Goal: Information Seeking & Learning: Compare options

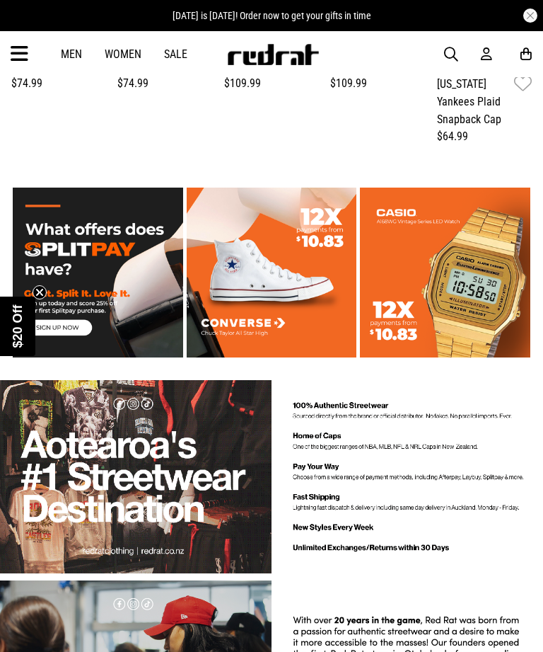
scroll to position [1407, 0]
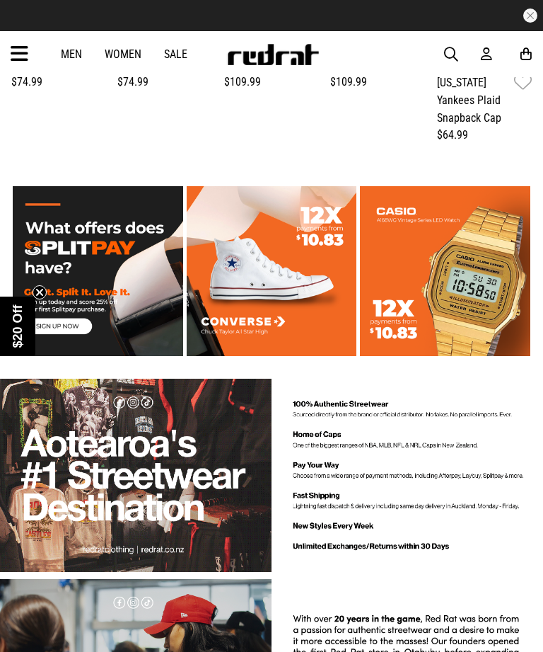
click at [8, 55] on div "Men Women Sale Sign in New Back Footwear Back Mens Back Womens Back Youth & Kid…" at bounding box center [271, 54] width 543 height 46
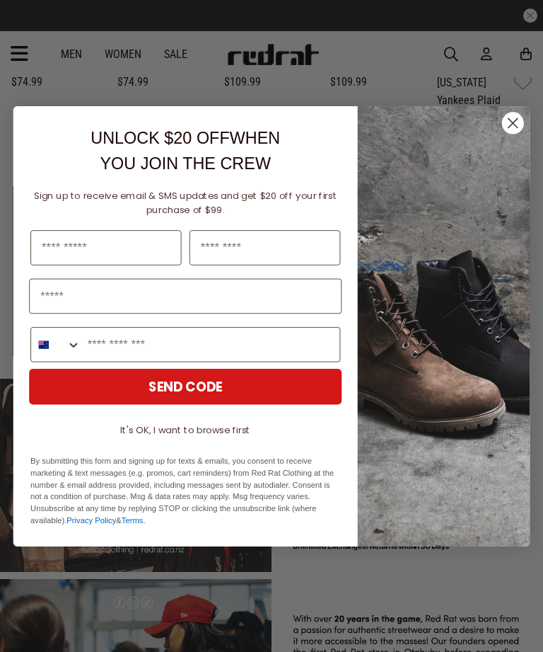
click at [510, 134] on circle "Close dialog" at bounding box center [513, 123] width 22 height 22
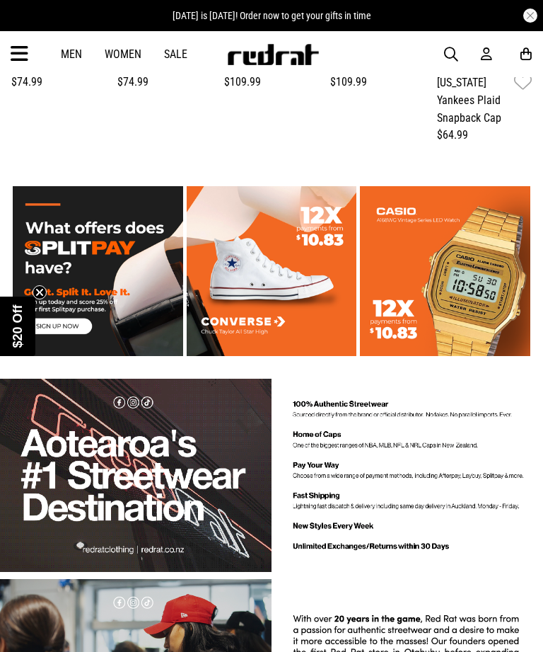
click at [26, 50] on icon at bounding box center [20, 53] width 18 height 23
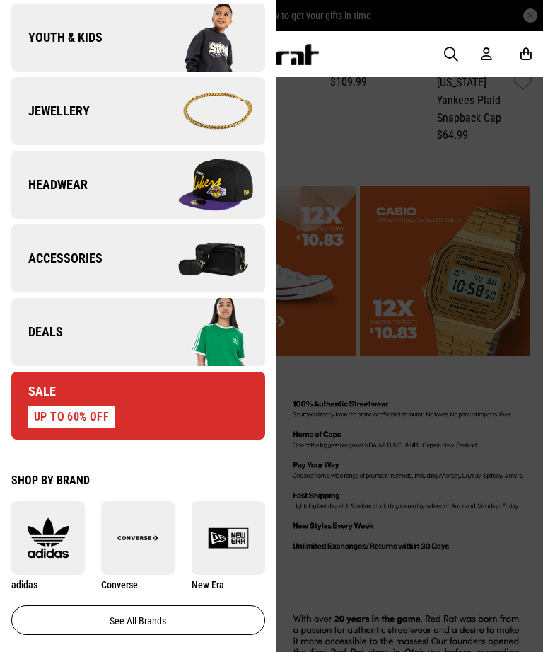
scroll to position [366, 0]
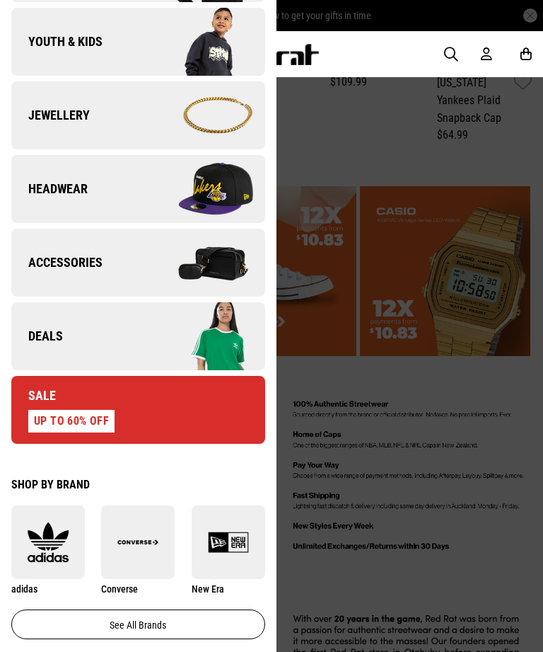
click at [69, 405] on div "Sale UP TO 60% OFF" at bounding box center [62, 409] width 103 height 45
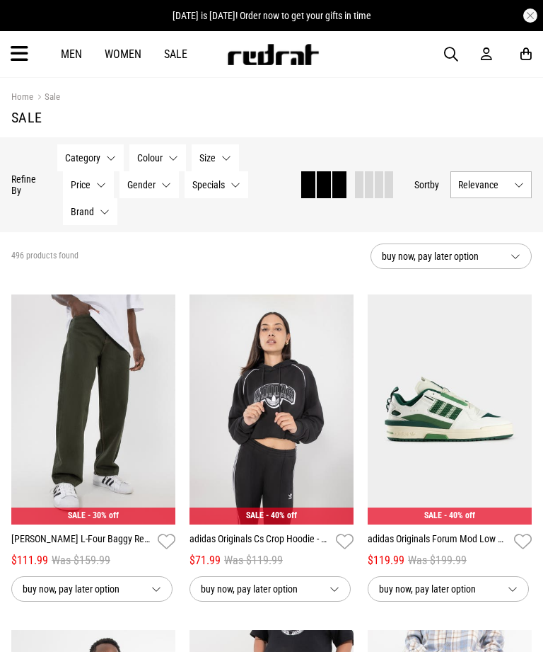
click at [216, 158] on button "Size None selected" at bounding box center [215, 157] width 47 height 27
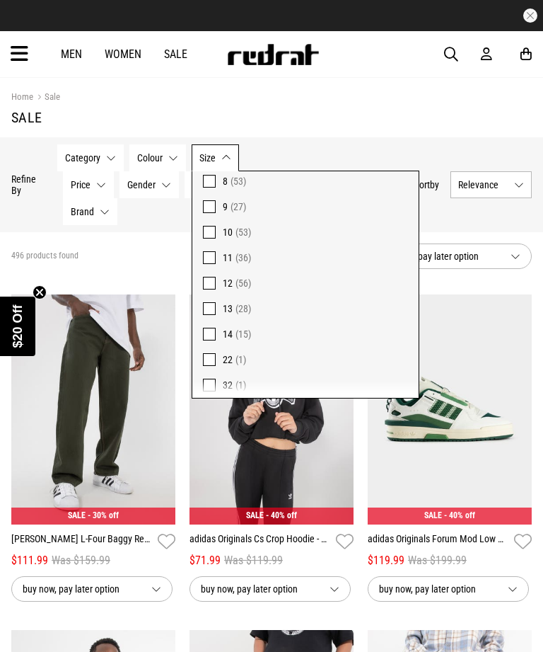
scroll to position [195, 0]
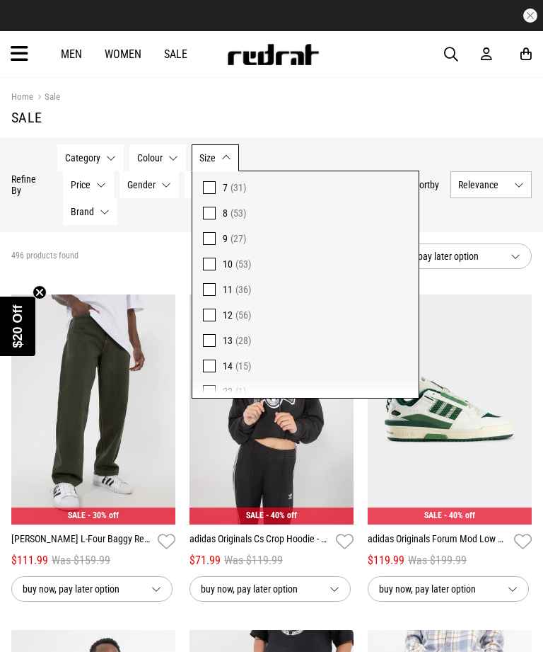
click at [210, 311] on span at bounding box center [209, 315] width 13 height 13
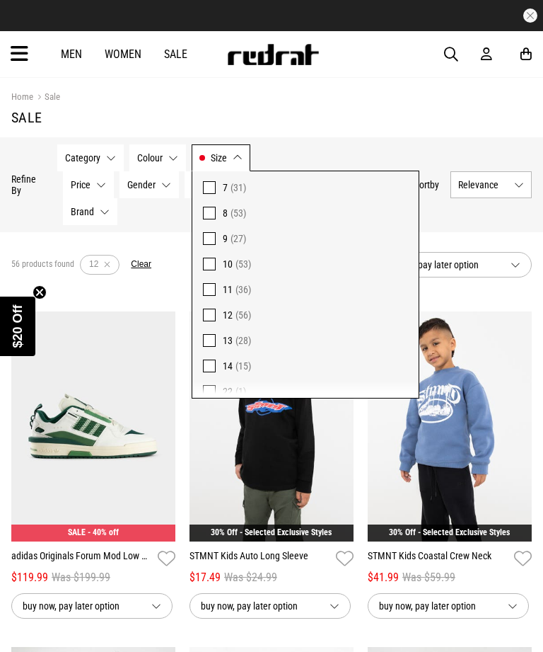
click at [131, 270] on button "Clear" at bounding box center [141, 264] width 21 height 11
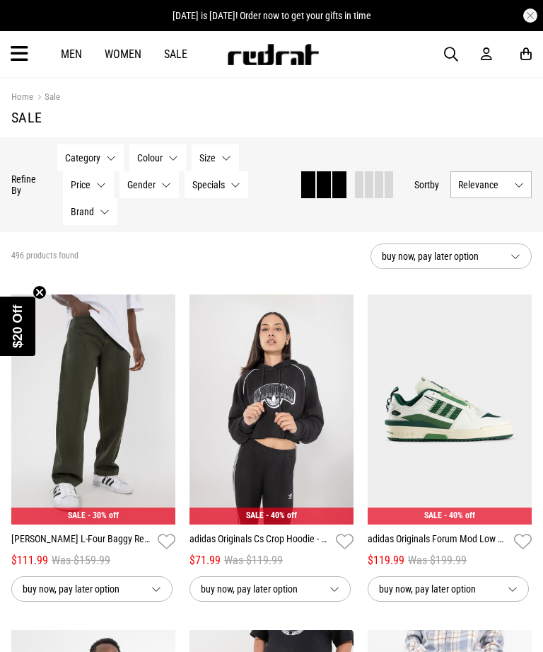
click at [213, 166] on button "Size None selected" at bounding box center [215, 157] width 47 height 27
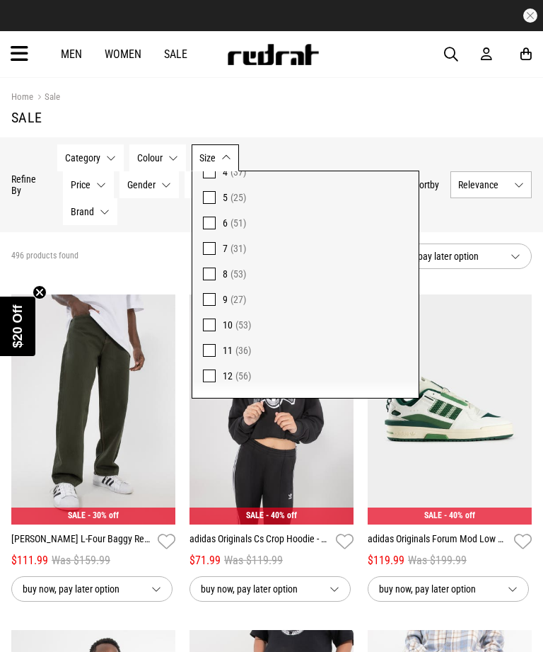
scroll to position [122, 0]
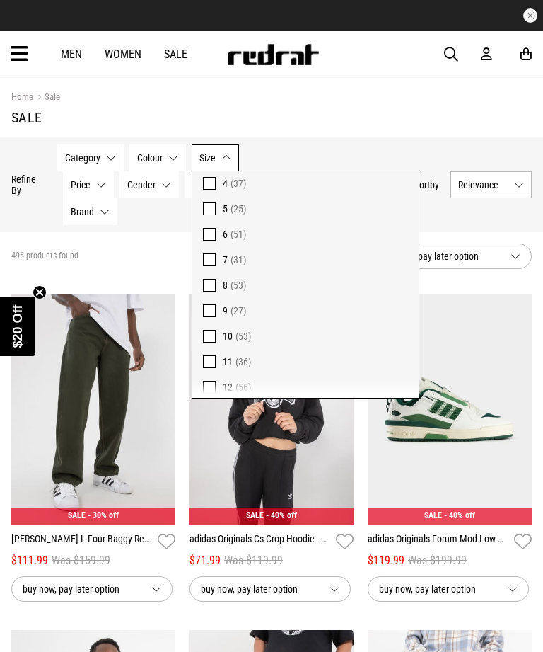
click at [238, 151] on button "Size None selected" at bounding box center [215, 157] width 47 height 27
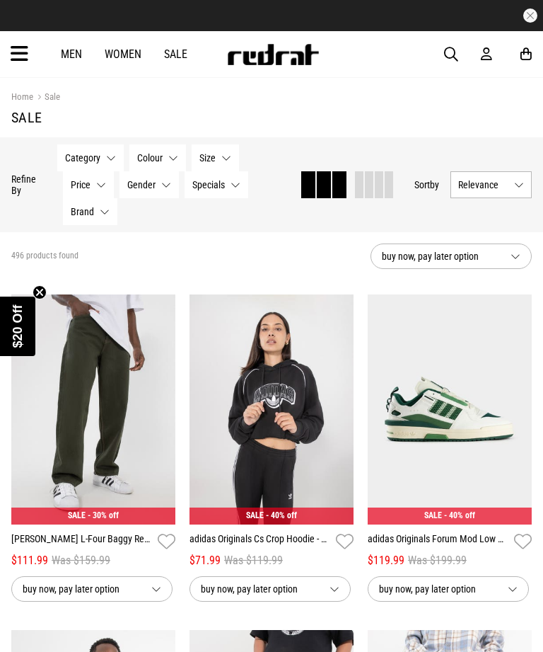
click at [95, 159] on span "Category" at bounding box center [82, 157] width 35 height 11
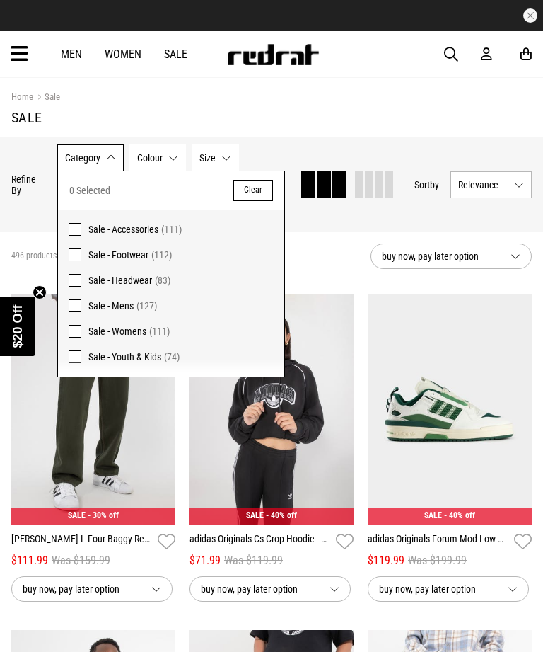
click at [74, 252] on span at bounding box center [75, 254] width 13 height 13
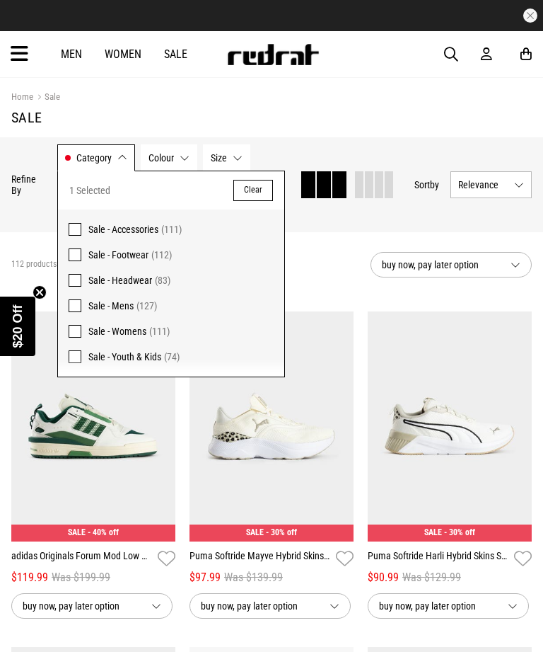
click at [225, 162] on span "Size" at bounding box center [219, 157] width 16 height 11
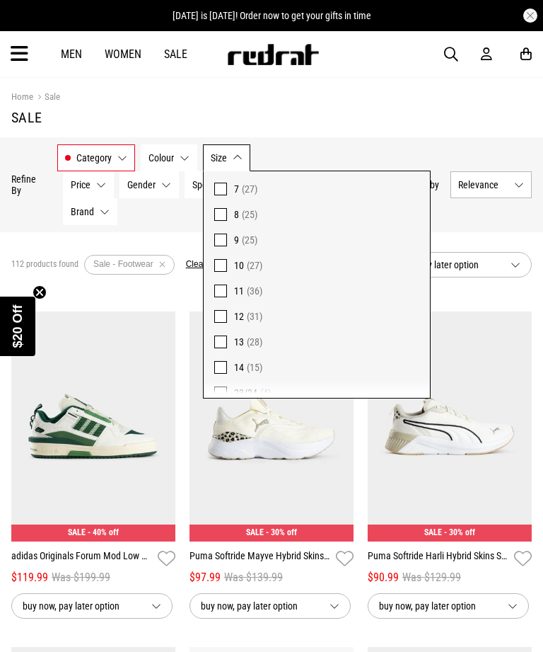
scroll to position [194, 0]
click at [216, 322] on label "12 (31)" at bounding box center [317, 315] width 226 height 25
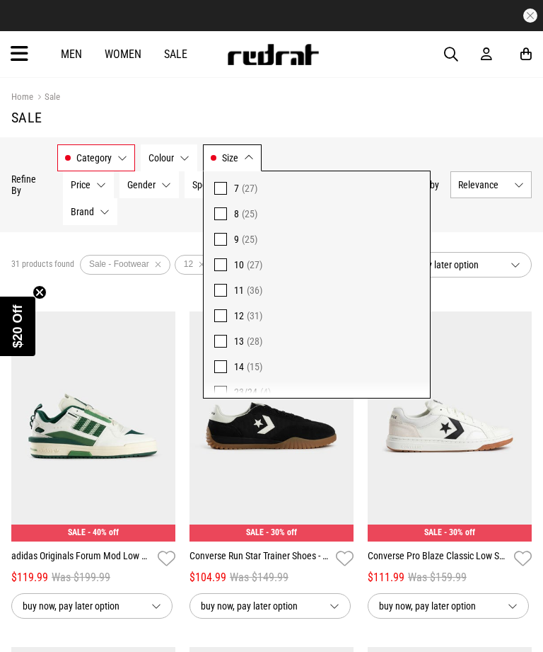
click at [379, 146] on div "Hide Refine s Refine By Filters Category Sale - Footwear Category 1 Selected Cl…" at bounding box center [271, 184] width 543 height 95
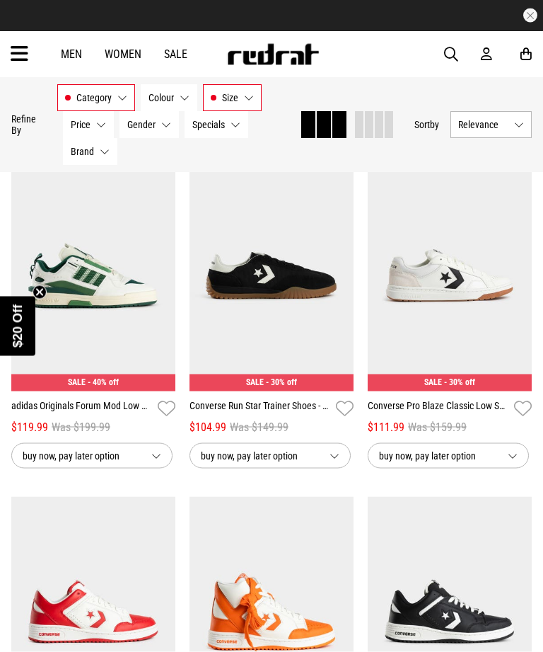
scroll to position [151, 0]
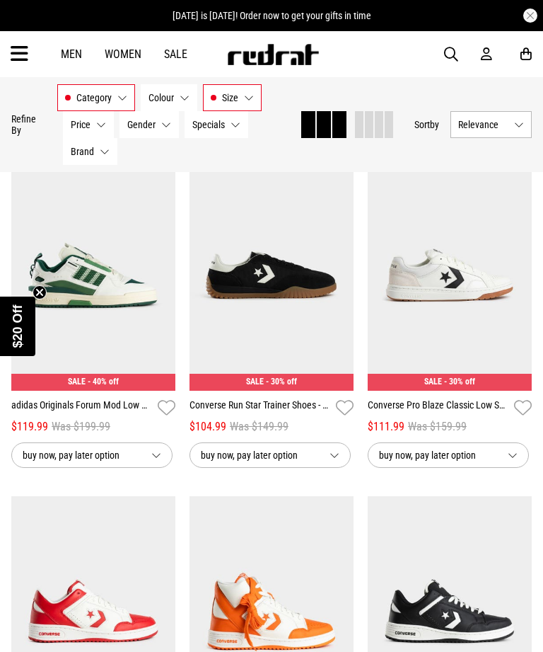
click at [33, 299] on icon "Close teaser" at bounding box center [40, 292] width 14 height 14
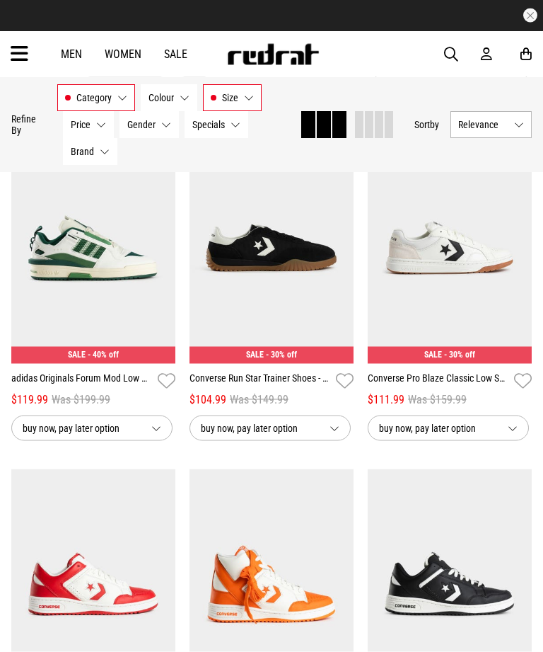
scroll to position [176, 0]
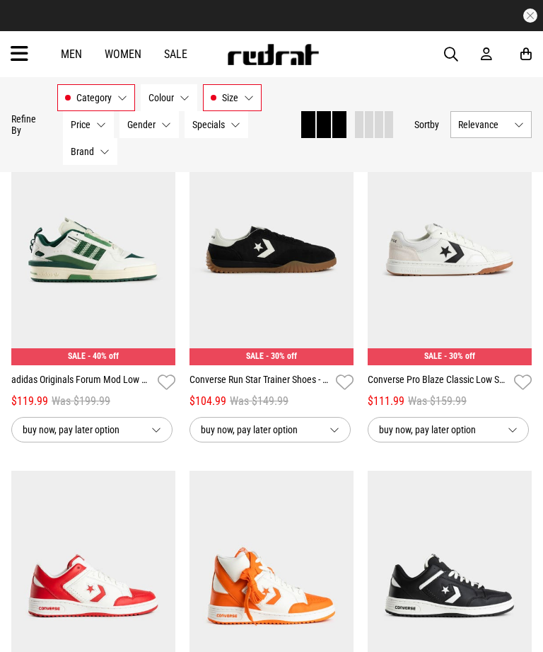
click at [466, 377] on link "Converse Pro Blaze Classic Low Shoes - Unisex" at bounding box center [438, 382] width 141 height 21
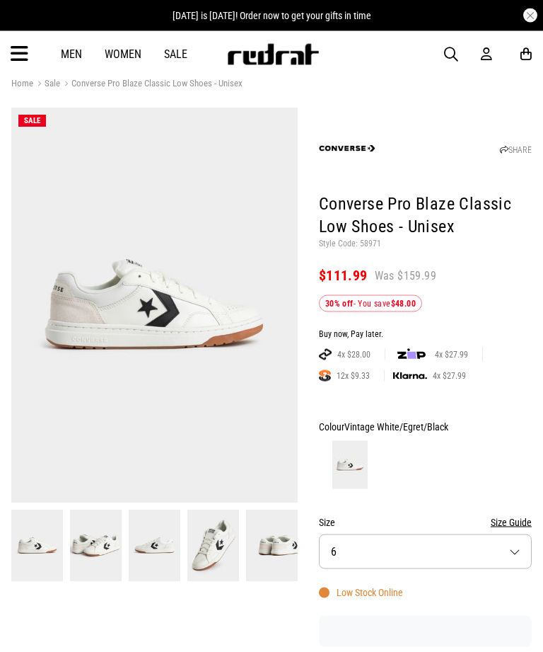
scroll to position [18, 0]
click at [461, 543] on button "Size 6" at bounding box center [425, 551] width 213 height 35
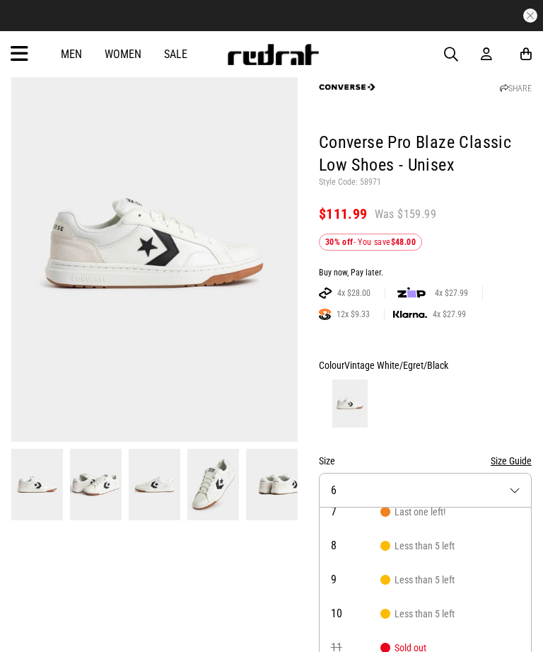
scroll to position [81, 0]
click at [471, 490] on button "Size 6" at bounding box center [425, 490] width 213 height 35
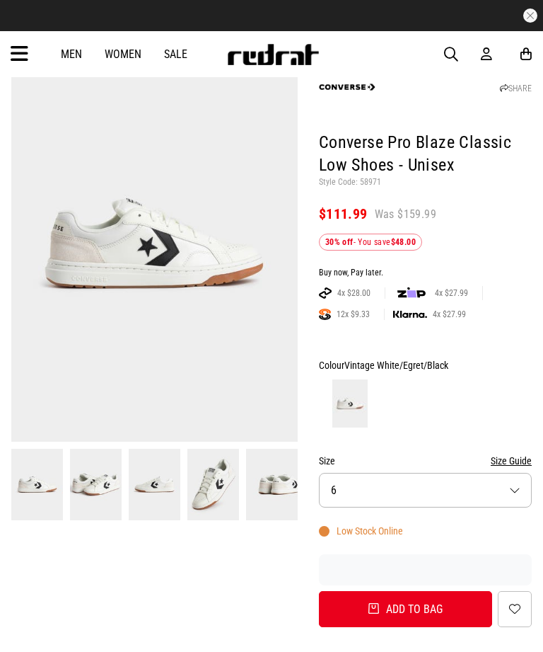
click at [94, 483] on img at bounding box center [96, 484] width 52 height 71
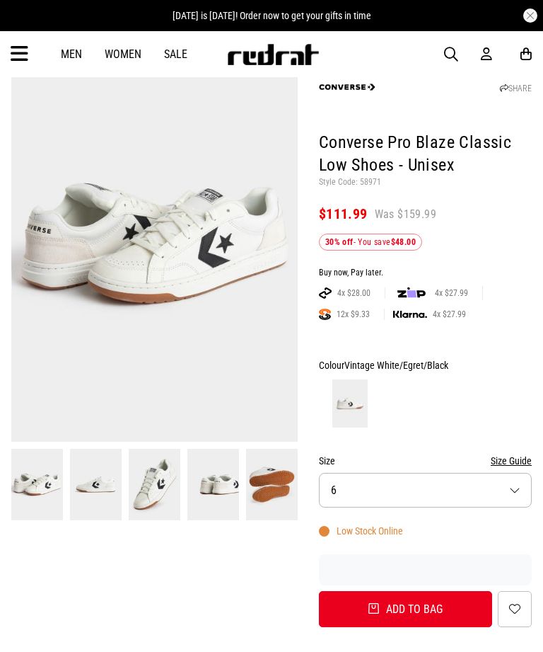
click at [89, 475] on img at bounding box center [96, 484] width 52 height 71
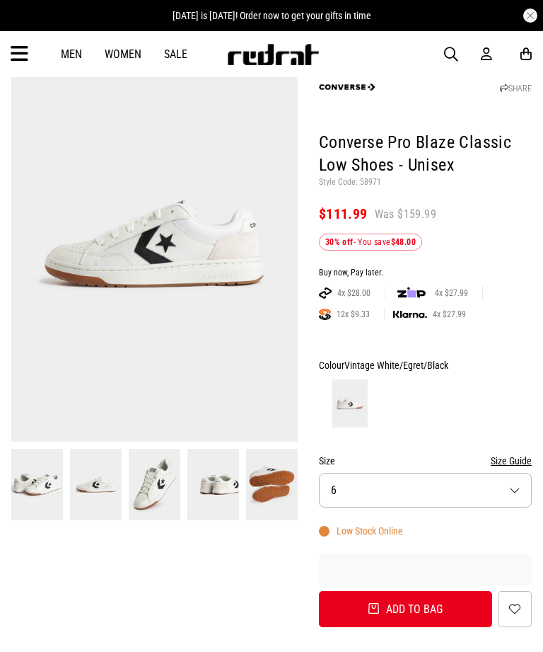
click at [151, 485] on img at bounding box center [155, 484] width 52 height 71
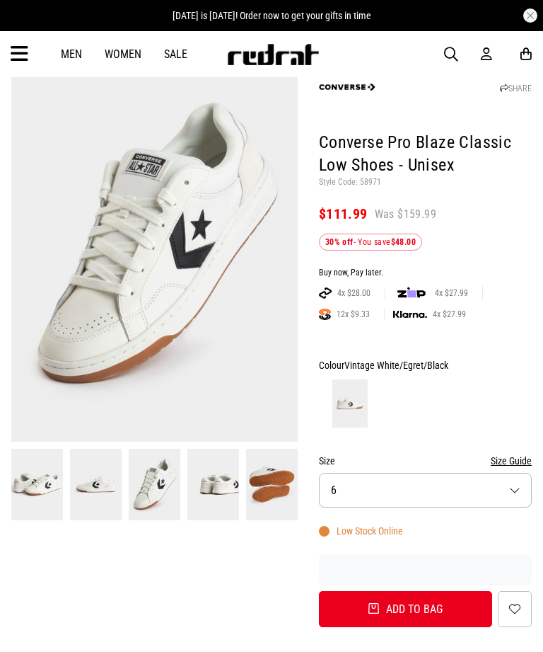
click at [205, 480] on img at bounding box center [214, 484] width 52 height 71
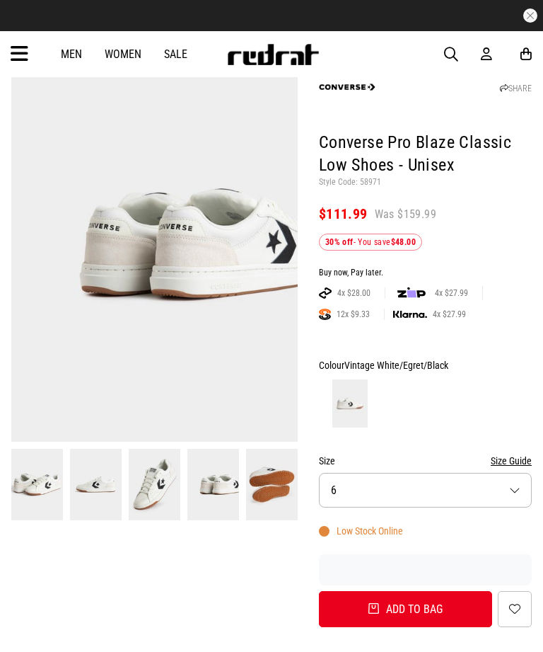
click at [87, 476] on img at bounding box center [96, 484] width 52 height 71
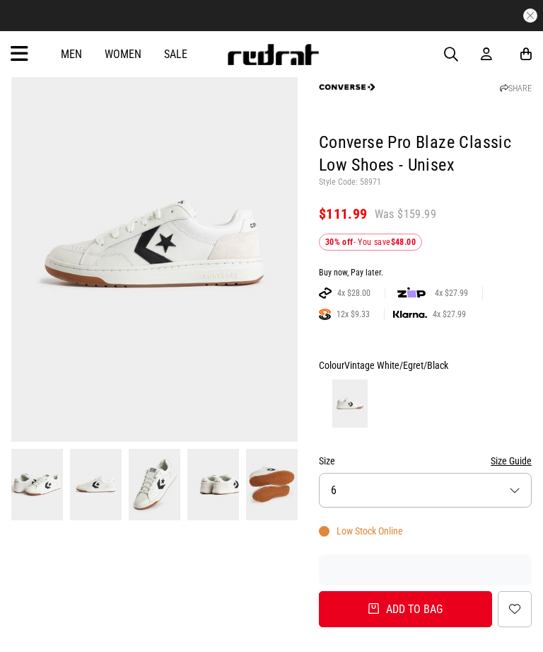
click at [23, 476] on img at bounding box center [37, 484] width 52 height 71
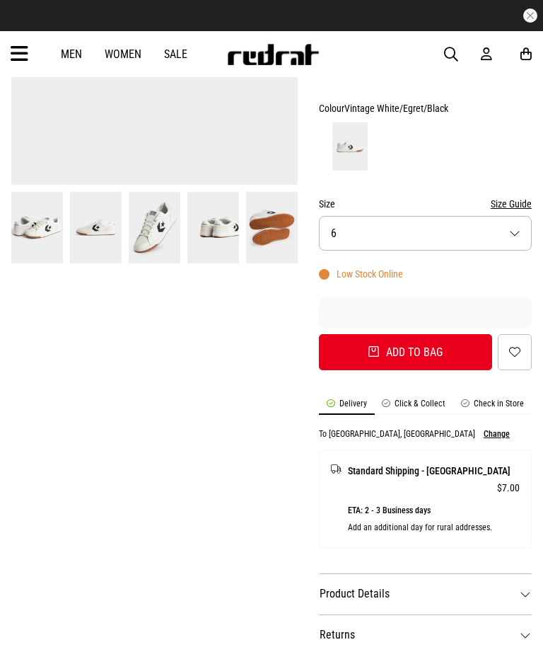
scroll to position [295, 0]
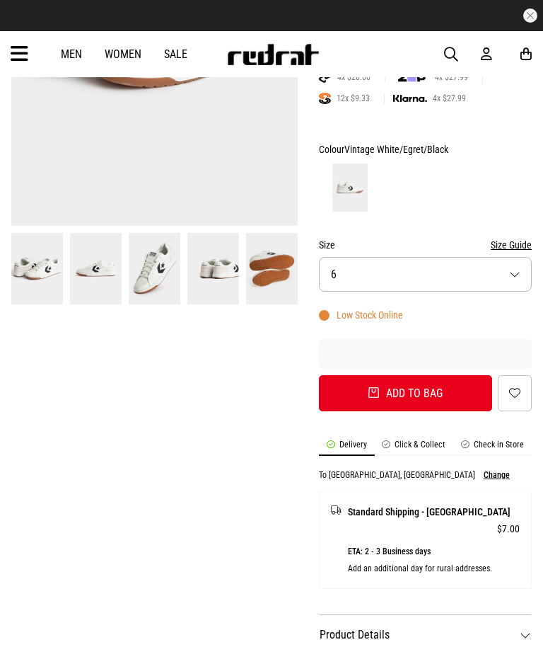
click at [500, 439] on li "Check in Store" at bounding box center [493, 447] width 79 height 16
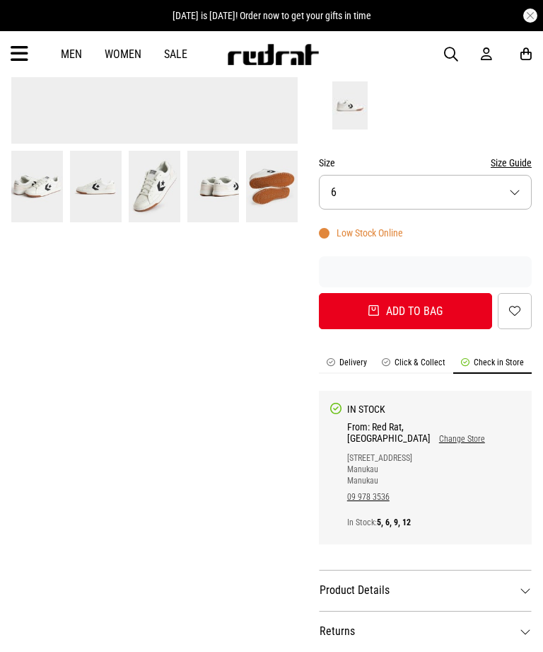
scroll to position [379, 0]
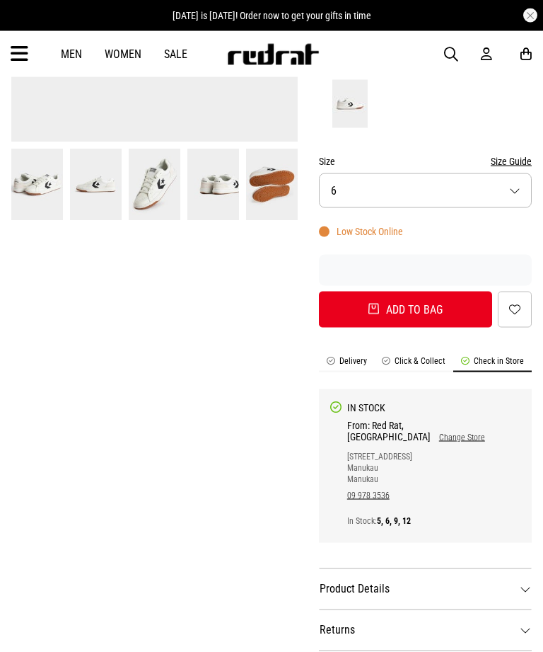
click at [481, 432] on link "Change Store" at bounding box center [458, 437] width 54 height 10
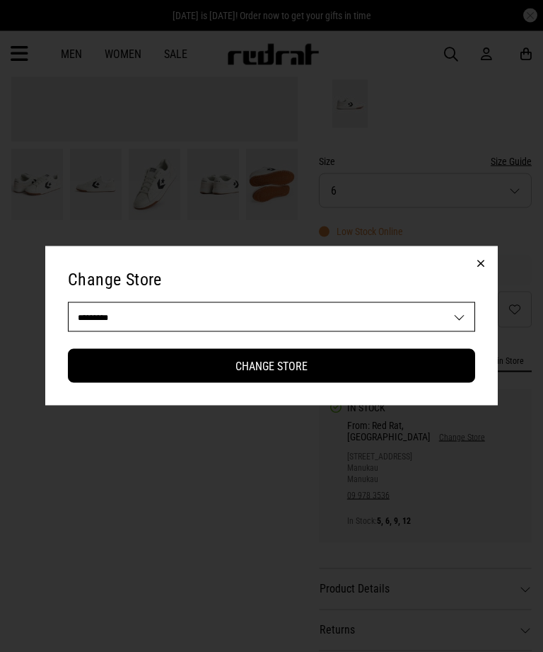
scroll to position [379, 0]
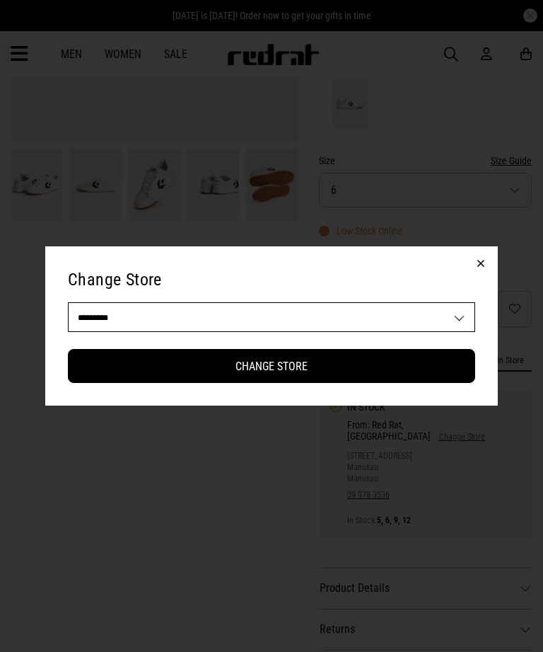
click at [94, 331] on select "**********" at bounding box center [272, 317] width 406 height 28
select select "**"
click at [113, 383] on button "Change Store" at bounding box center [272, 366] width 408 height 34
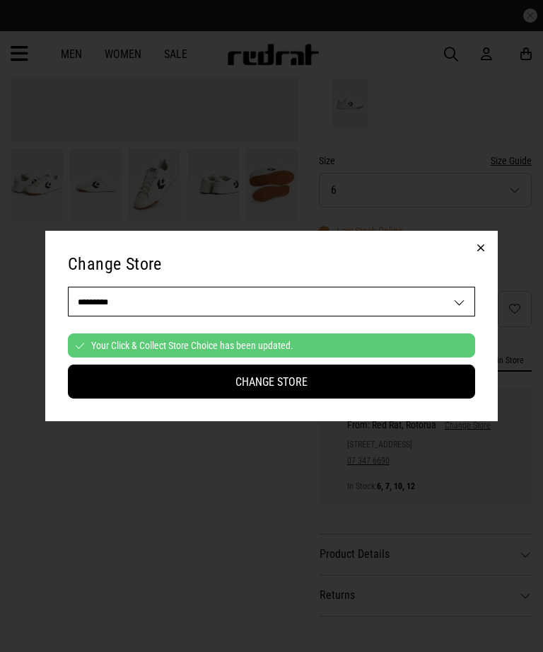
click at [484, 265] on button "button" at bounding box center [481, 248] width 34 height 34
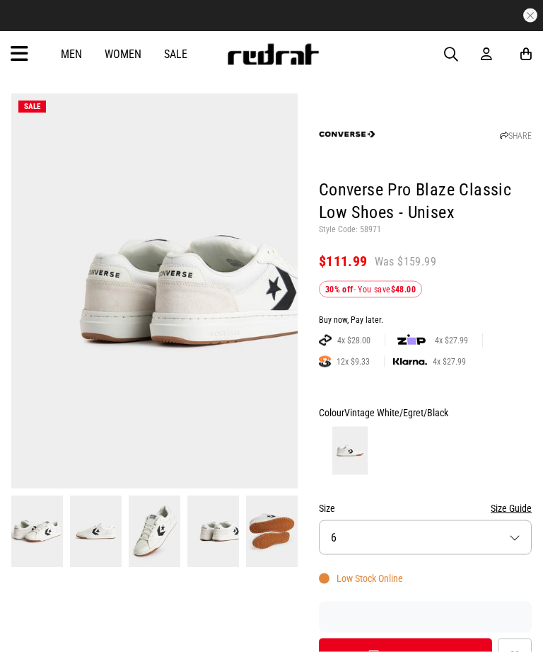
scroll to position [0, 0]
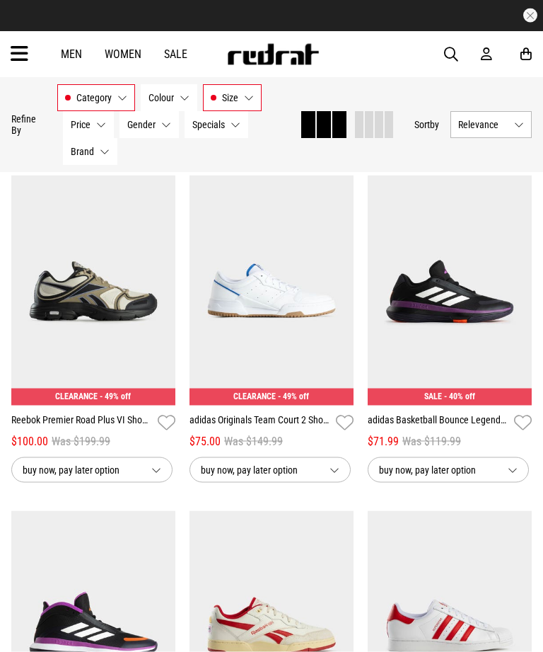
scroll to position [1478, 0]
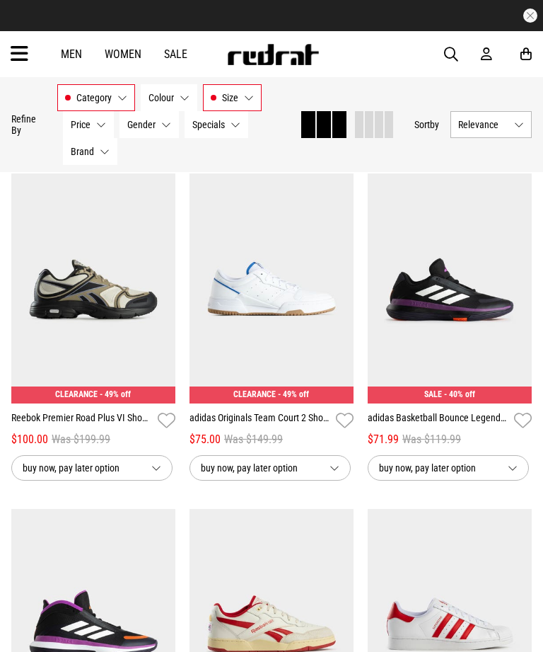
click at [219, 427] on link "adidas Originals Team Court 2 Shoes - Unisex" at bounding box center [260, 420] width 141 height 21
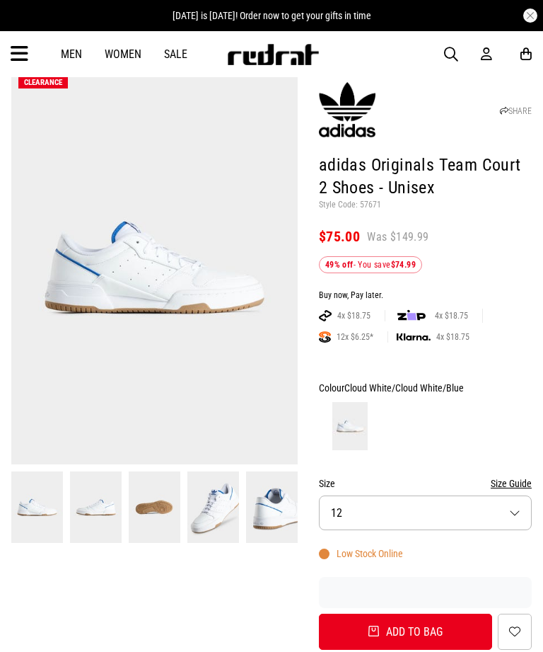
click at [99, 502] on img at bounding box center [96, 506] width 52 height 71
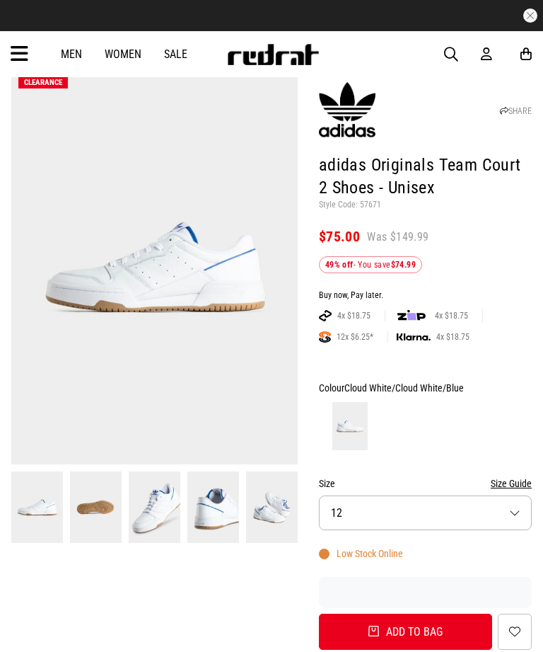
click at [120, 495] on img at bounding box center [96, 506] width 52 height 71
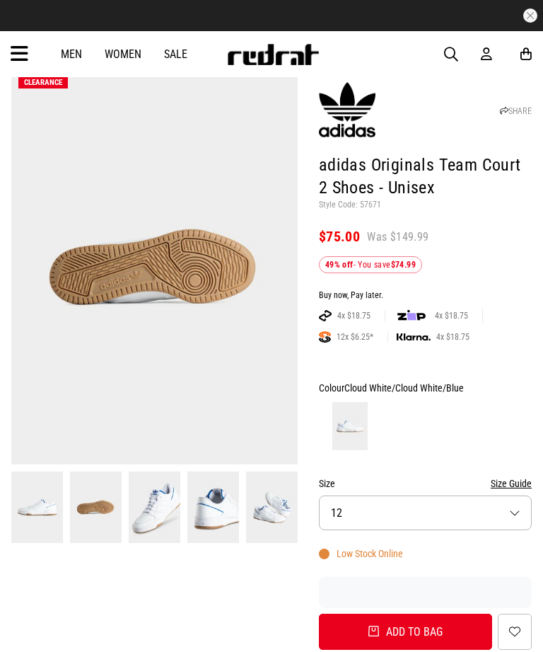
click at [202, 494] on img at bounding box center [214, 506] width 52 height 71
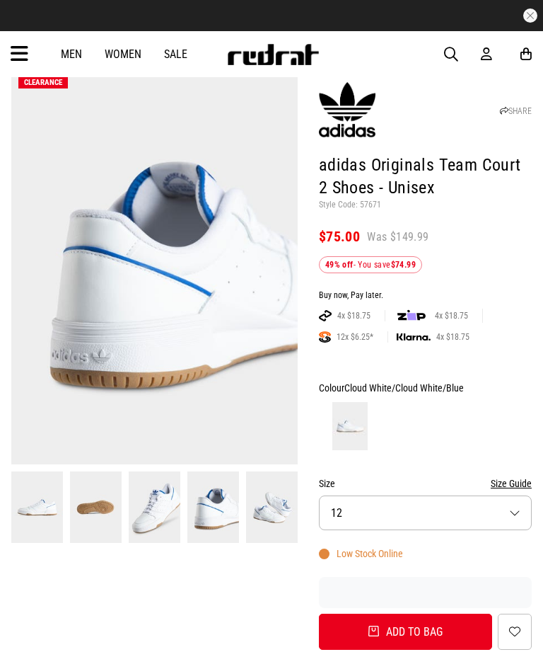
click at [161, 512] on img at bounding box center [155, 506] width 52 height 71
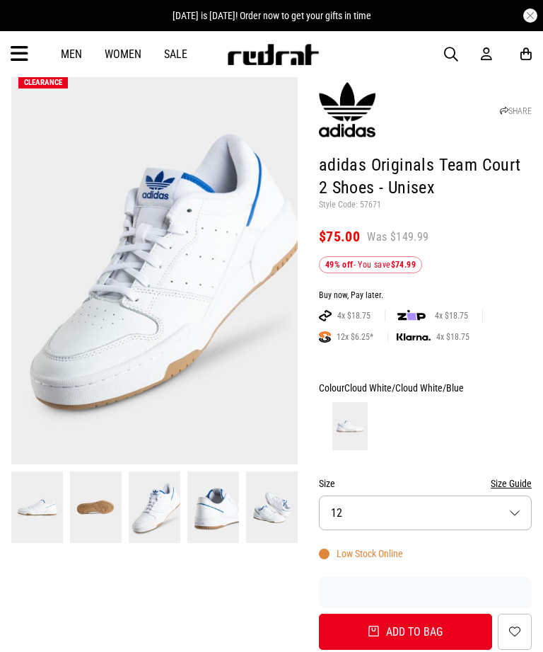
click at [213, 509] on img at bounding box center [214, 506] width 52 height 71
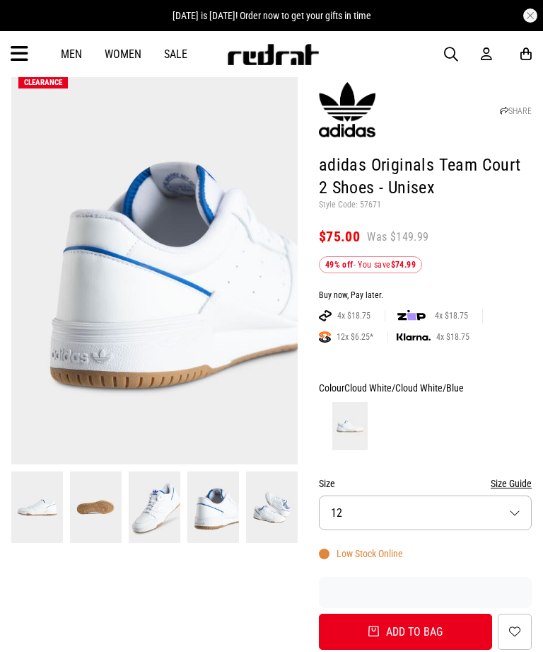
click at [260, 512] on img at bounding box center [272, 506] width 52 height 71
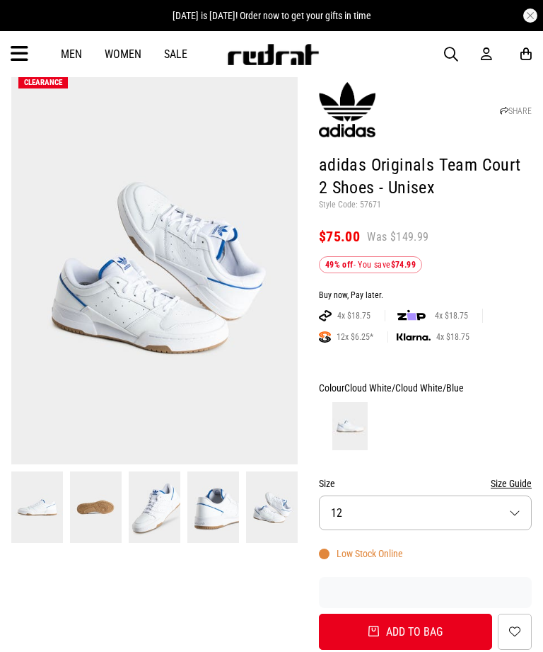
click at [38, 492] on img at bounding box center [37, 506] width 52 height 71
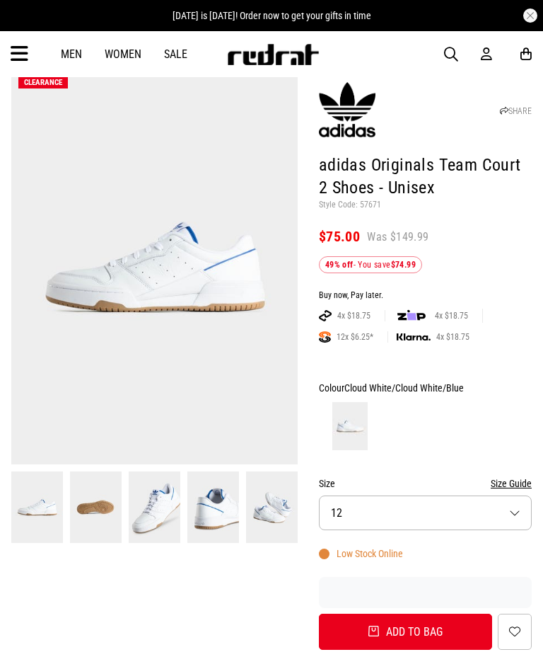
click at [88, 494] on img at bounding box center [96, 506] width 52 height 71
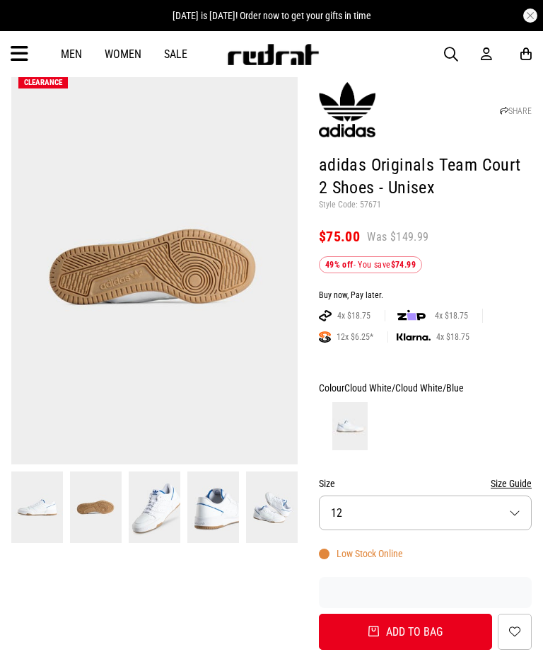
click at [156, 503] on img at bounding box center [155, 506] width 52 height 71
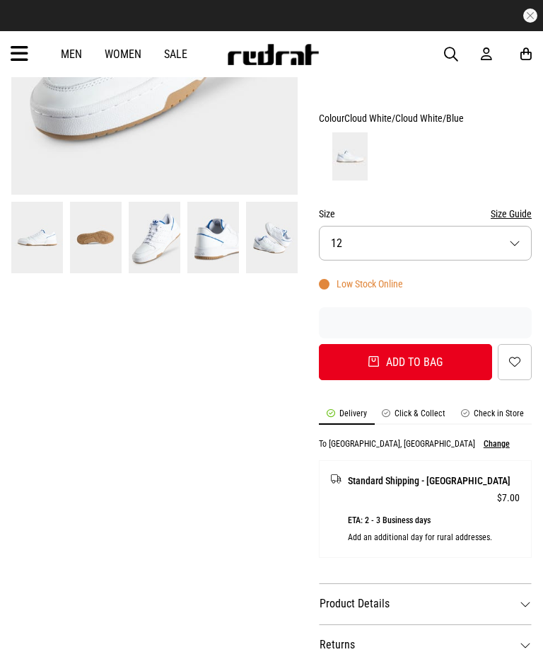
scroll to position [327, 0]
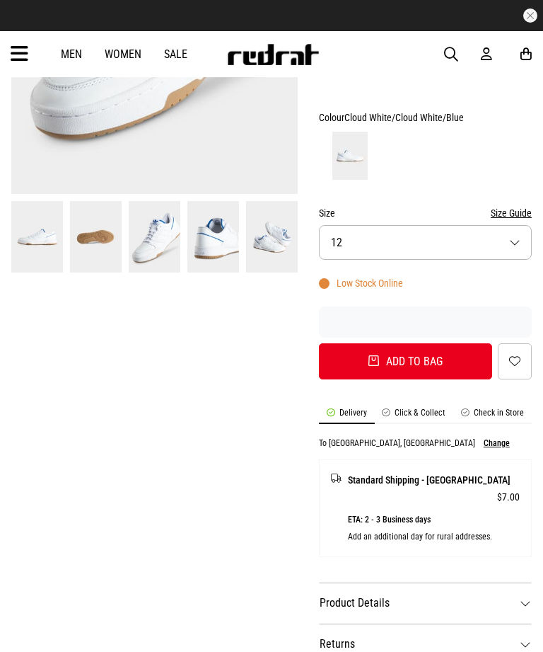
click at [505, 414] on li "Check in Store" at bounding box center [493, 416] width 79 height 16
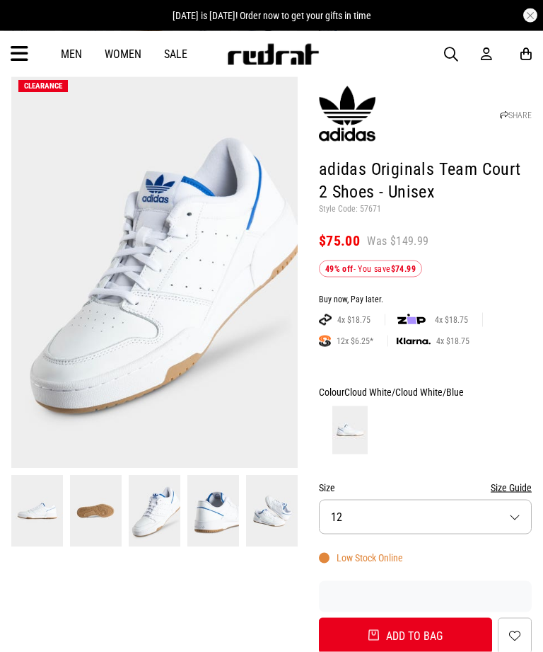
scroll to position [0, 0]
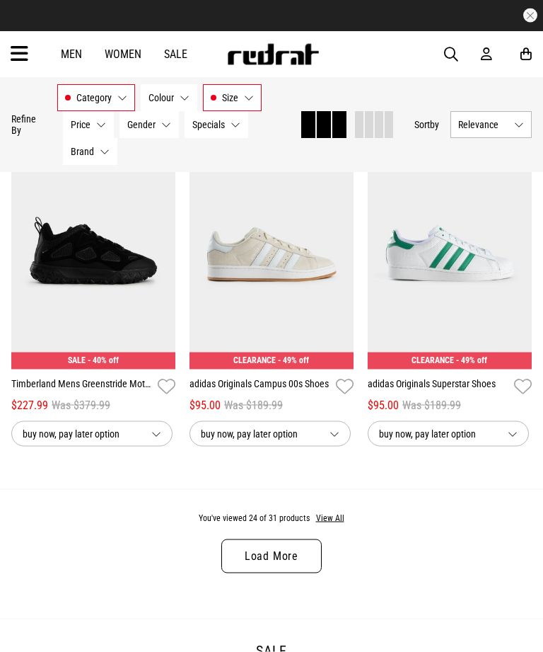
scroll to position [2521, 0]
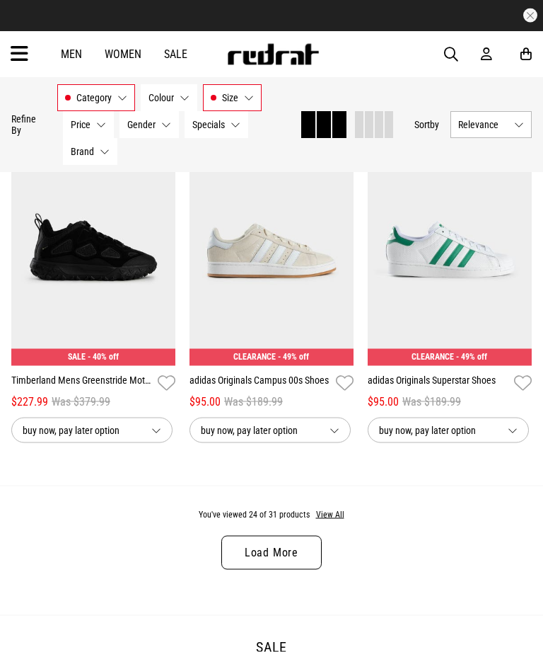
click at [292, 570] on link "Load More" at bounding box center [271, 553] width 100 height 34
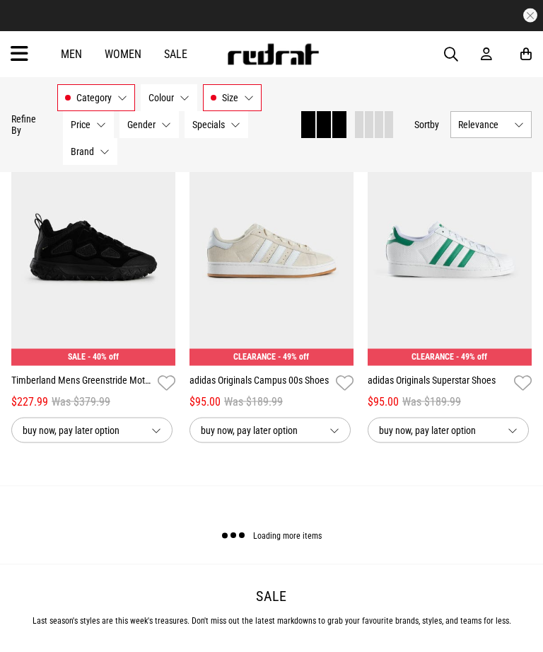
scroll to position [2522, 0]
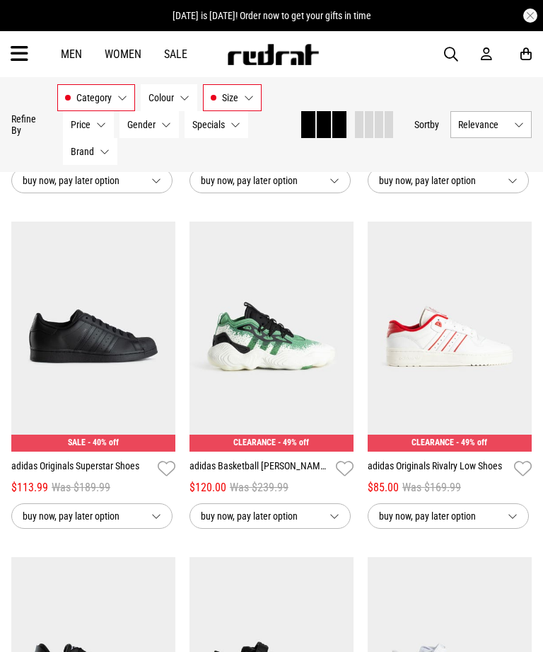
scroll to position [2774, 0]
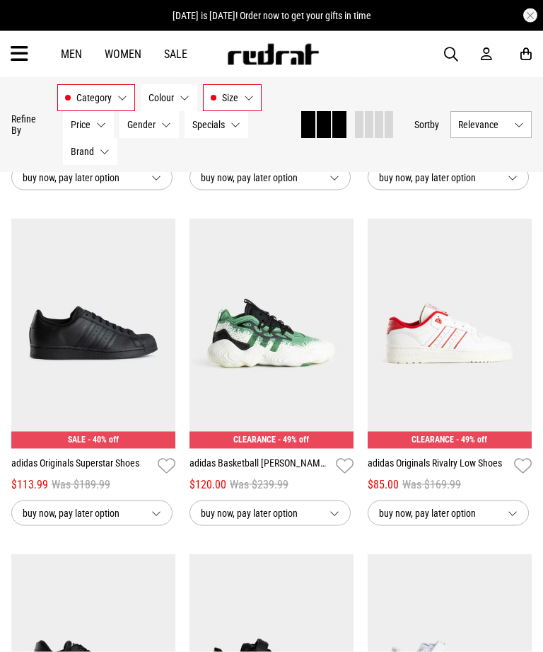
click at [449, 512] on button "buy now, pay later option" at bounding box center [448, 512] width 161 height 25
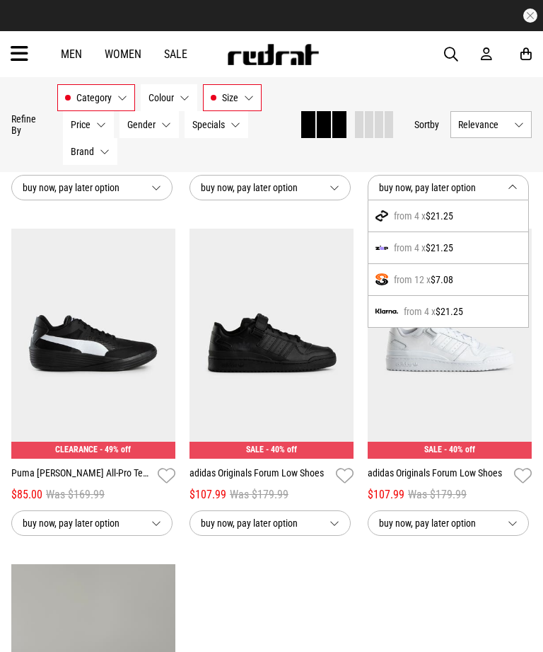
scroll to position [3099, 0]
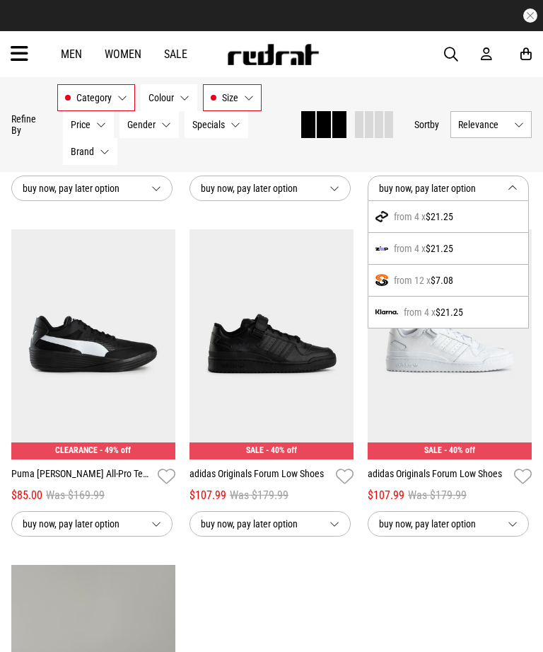
click at [478, 487] on link "adidas Originals Forum Low Shoes" at bounding box center [438, 476] width 141 height 21
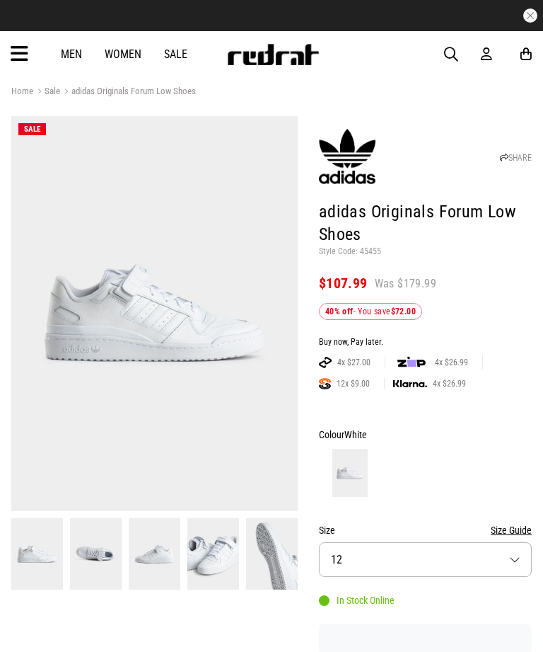
click at [97, 543] on img at bounding box center [96, 553] width 52 height 71
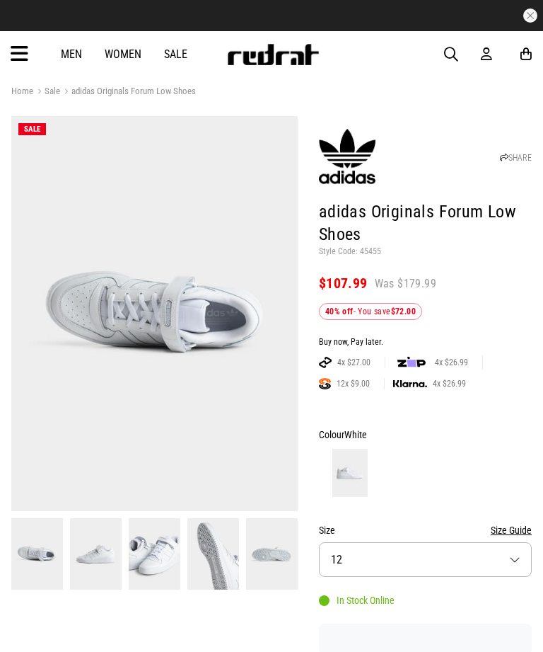
click at [28, 536] on img at bounding box center [37, 553] width 52 height 71
click at [48, 541] on img at bounding box center [37, 553] width 52 height 71
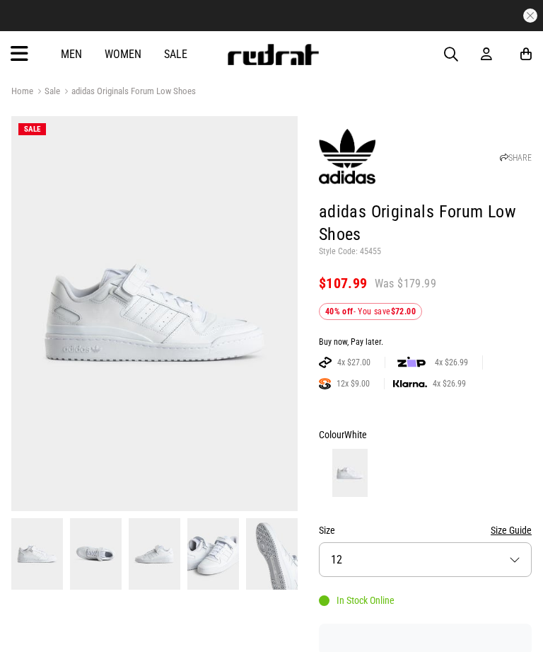
click at [45, 546] on img at bounding box center [37, 553] width 52 height 71
click at [93, 535] on img at bounding box center [96, 553] width 52 height 71
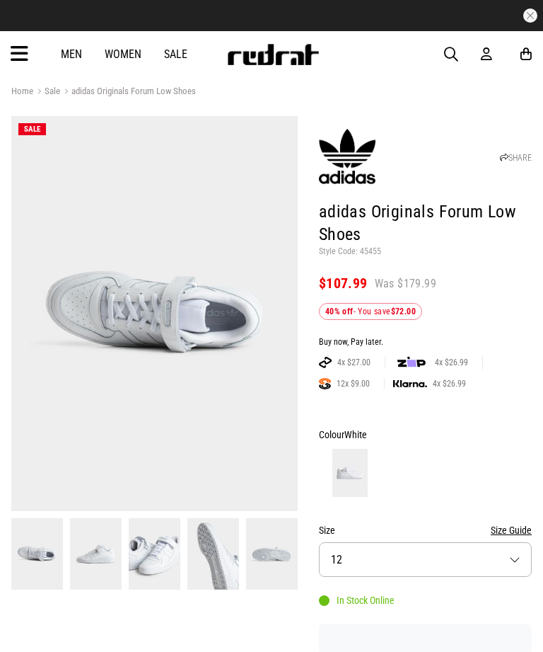
click at [96, 536] on img at bounding box center [96, 553] width 52 height 71
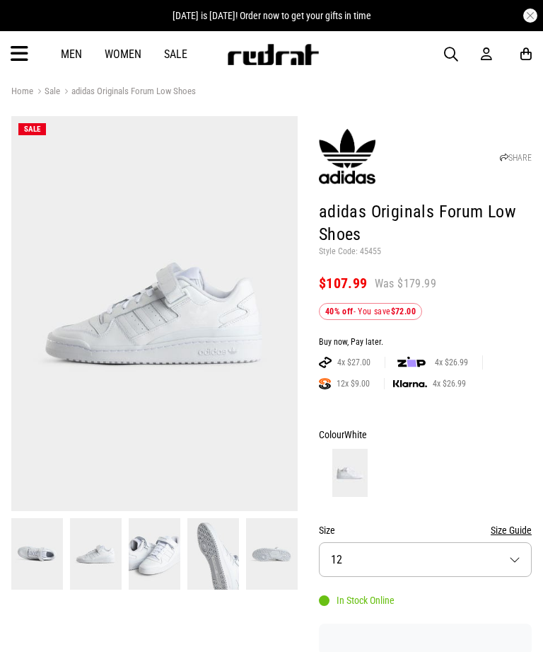
click at [161, 540] on img at bounding box center [155, 553] width 52 height 71
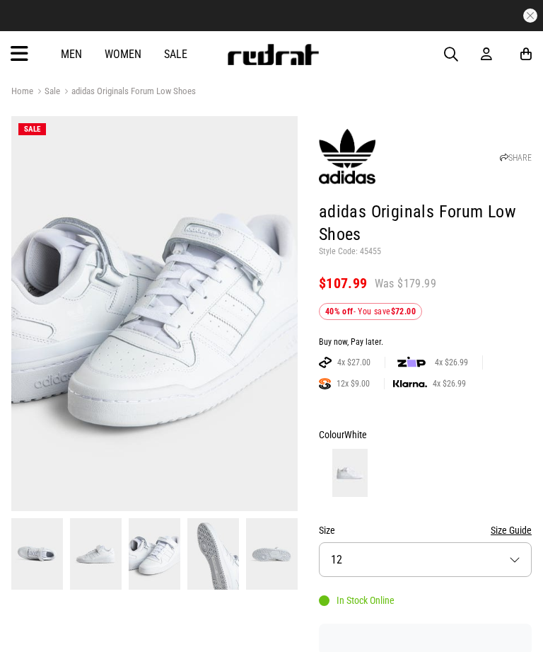
click at [178, 540] on img at bounding box center [155, 553] width 52 height 71
click at [214, 544] on img at bounding box center [214, 553] width 52 height 71
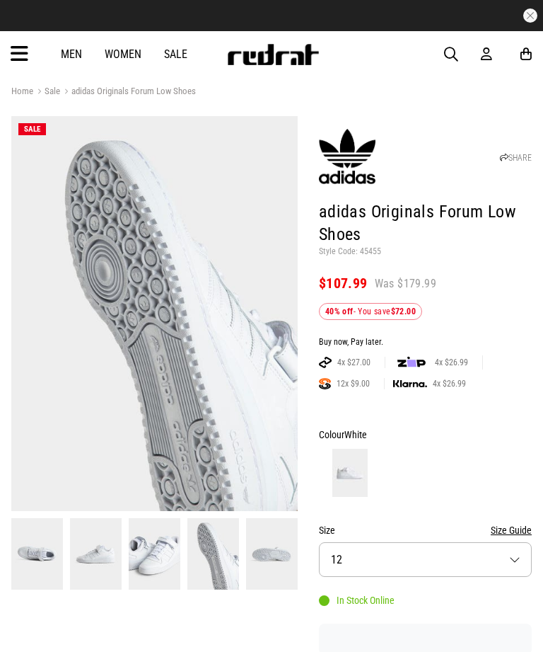
click at [262, 543] on img at bounding box center [272, 553] width 52 height 71
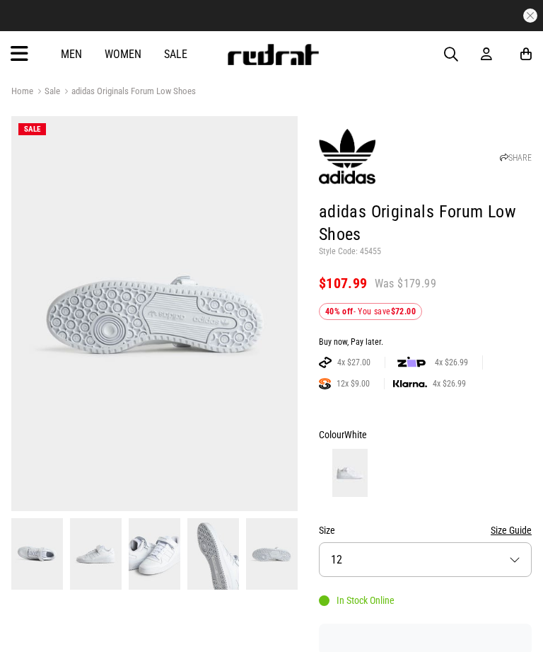
click at [35, 552] on img at bounding box center [37, 553] width 52 height 71
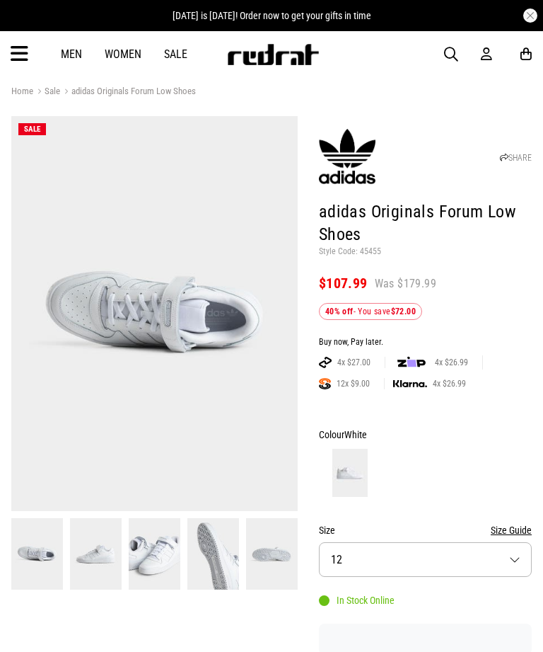
click at [149, 554] on img at bounding box center [155, 553] width 52 height 71
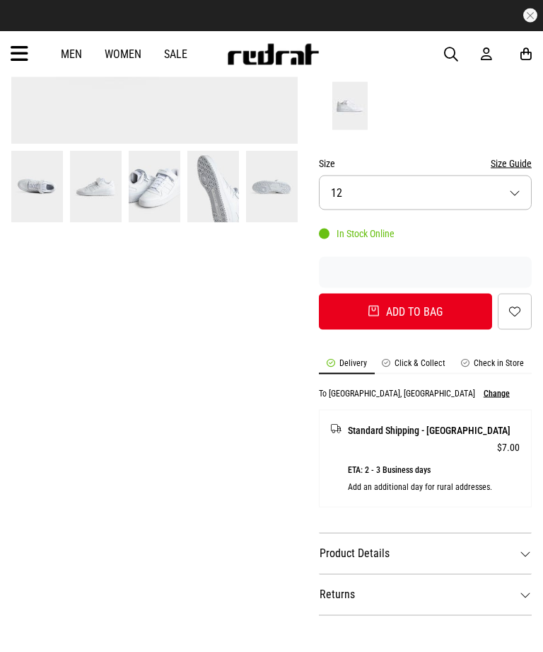
click at [498, 364] on li "Check in Store" at bounding box center [493, 366] width 79 height 16
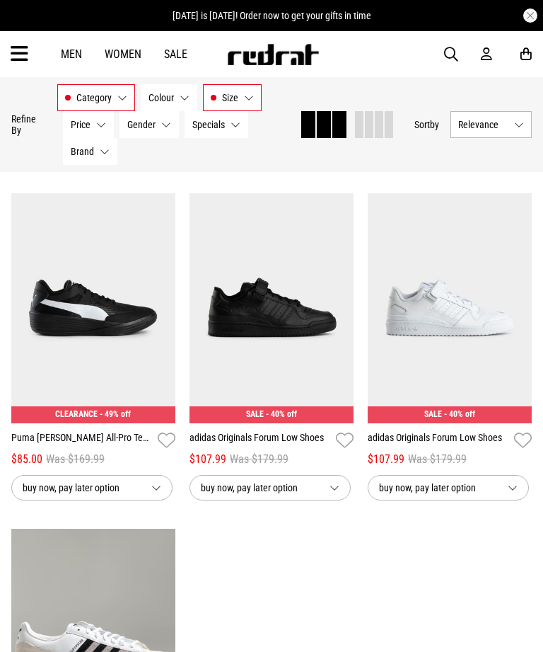
scroll to position [532, 0]
click at [79, 59] on link "Men" at bounding box center [71, 53] width 21 height 13
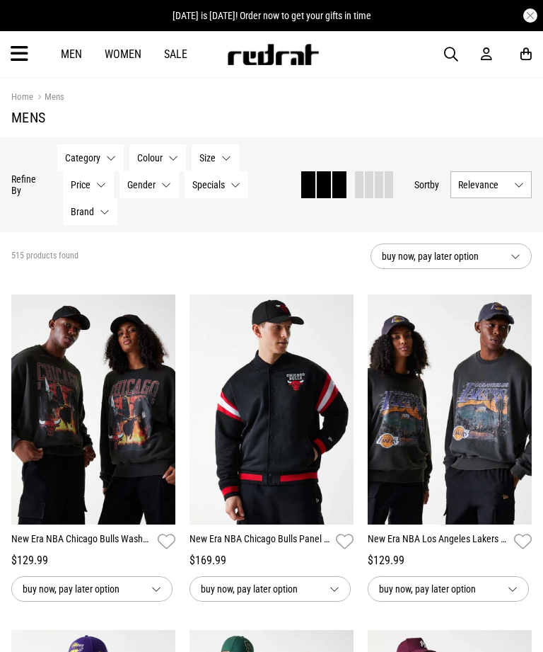
click at [92, 159] on span "Category" at bounding box center [82, 157] width 35 height 11
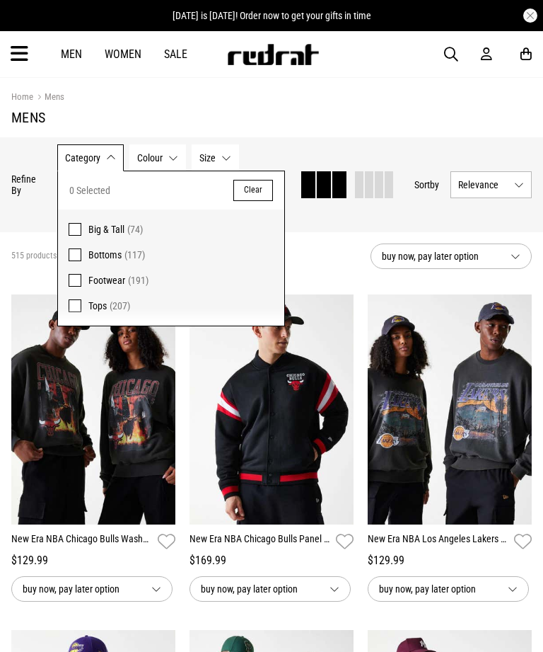
click at [70, 282] on span at bounding box center [75, 280] width 13 height 13
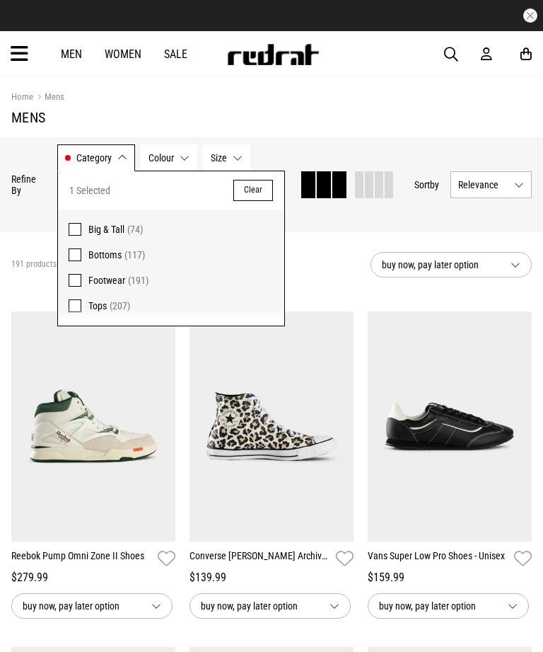
click at [221, 157] on span "Size" at bounding box center [219, 157] width 16 height 11
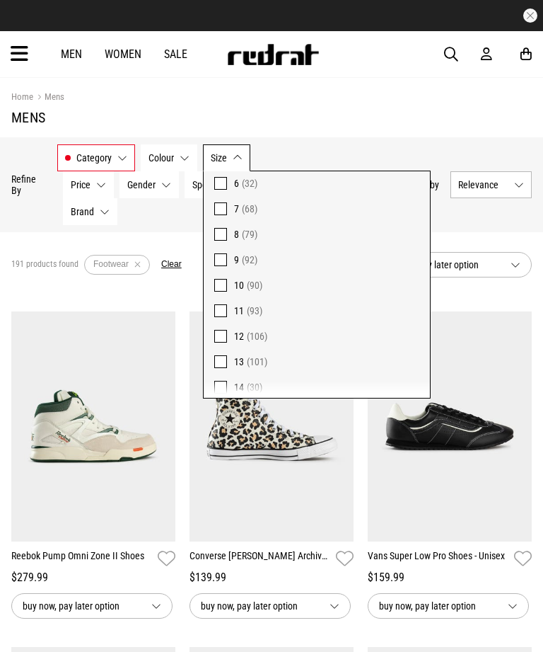
scroll to position [122, 0]
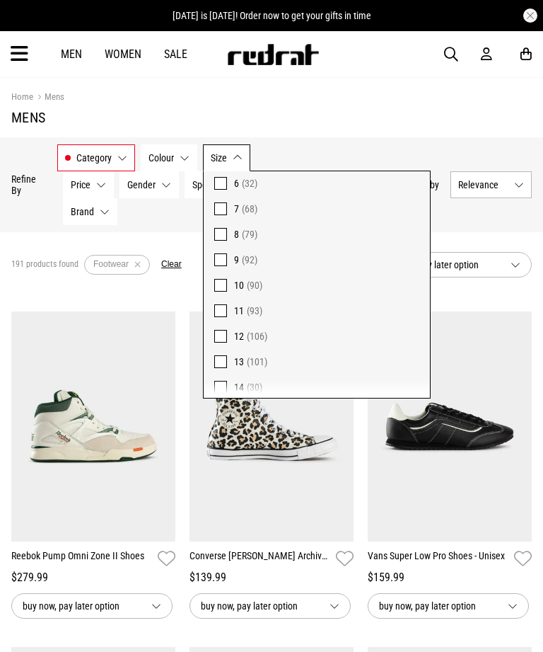
click at [221, 341] on span at bounding box center [220, 336] width 13 height 13
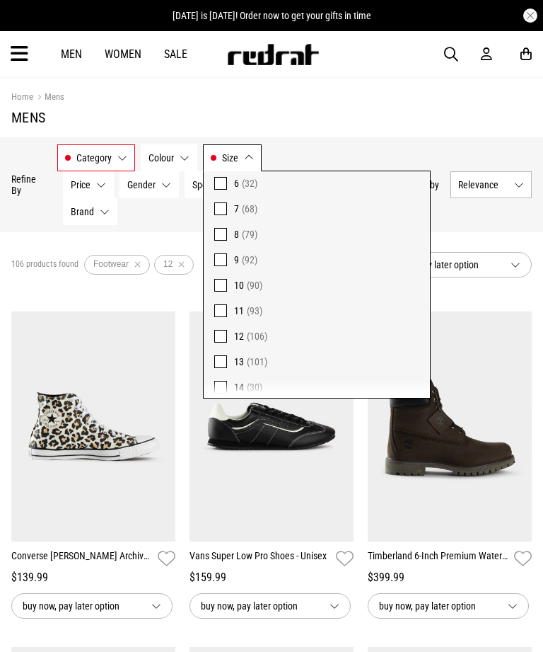
click at [493, 133] on section "Home Mens Mens" at bounding box center [271, 107] width 521 height 59
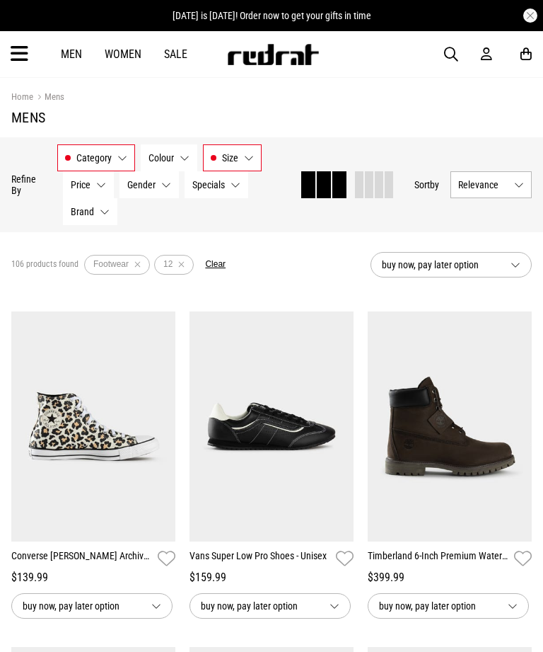
click at [498, 258] on span "buy now, pay later option" at bounding box center [440, 264] width 117 height 17
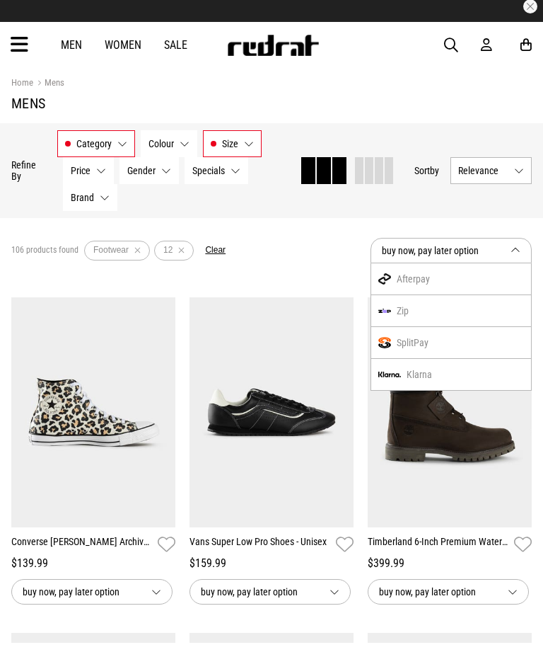
scroll to position [15, 0]
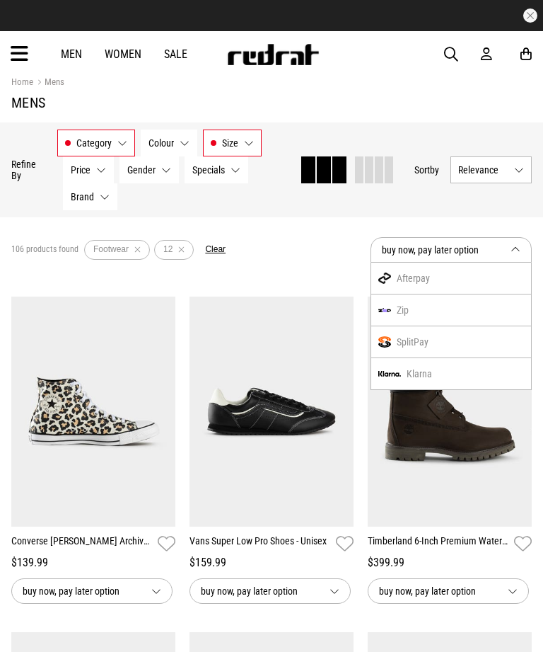
click at [515, 249] on button "buy now, pay later option" at bounding box center [451, 249] width 161 height 25
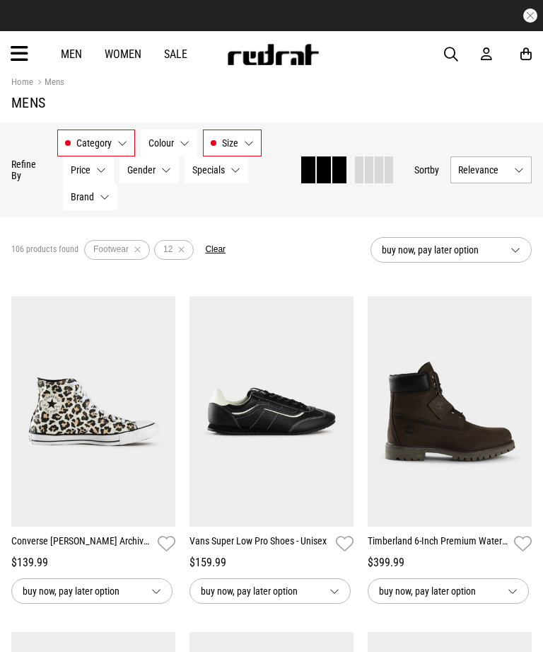
click at [509, 171] on button "Relevance" at bounding box center [491, 169] width 81 height 27
click at [512, 167] on button "Relevance" at bounding box center [491, 169] width 81 height 27
click at [214, 173] on span "Specials" at bounding box center [208, 169] width 33 height 11
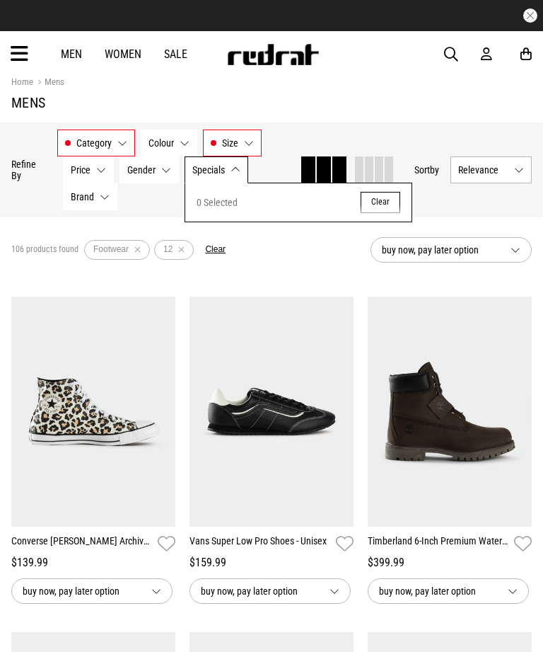
click at [223, 180] on button "Specials None selected" at bounding box center [217, 169] width 64 height 27
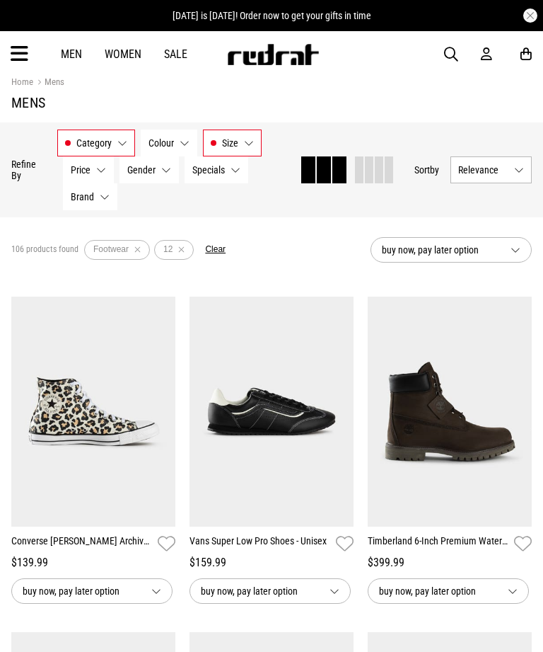
scroll to position [0, 0]
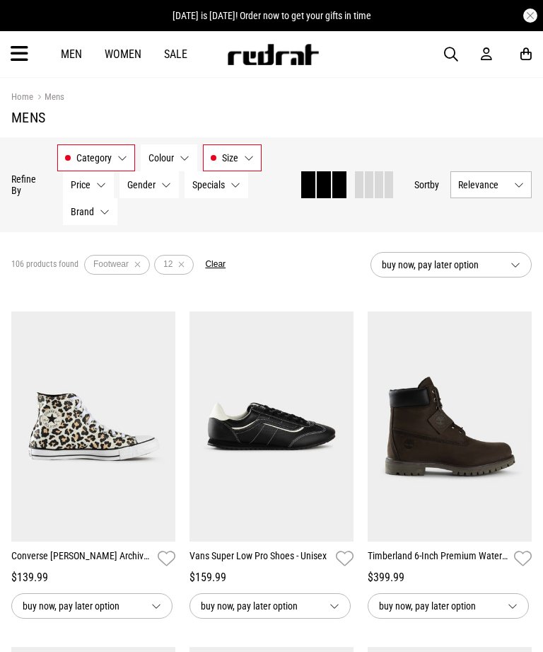
click at [82, 185] on span "Price" at bounding box center [81, 184] width 20 height 11
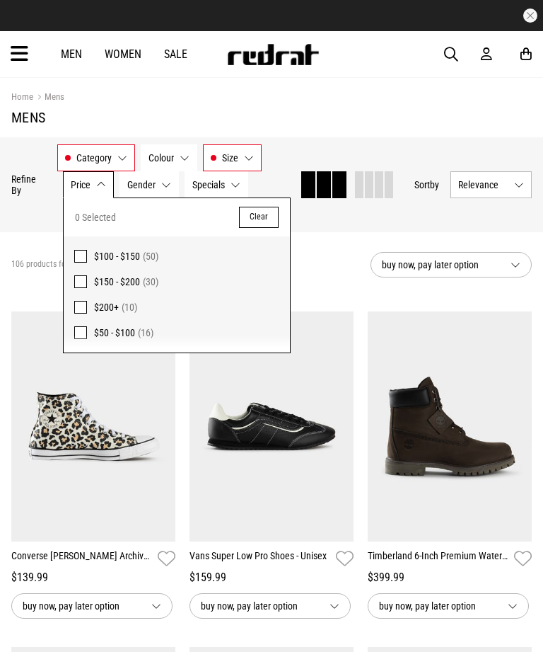
click at [79, 258] on span at bounding box center [80, 256] width 13 height 13
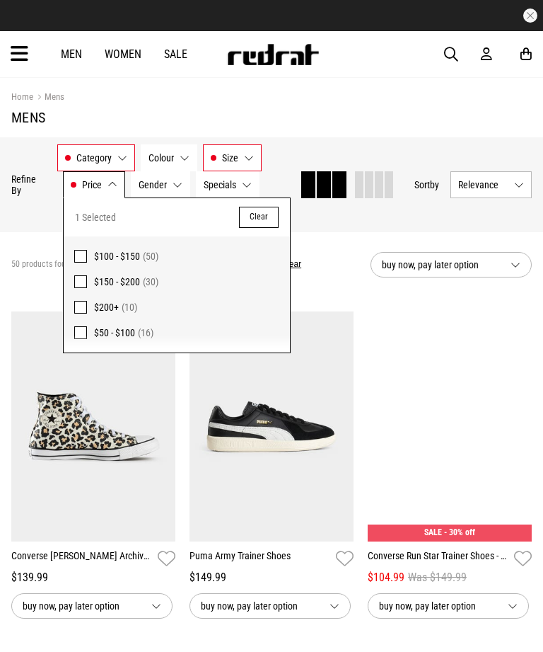
click at [86, 283] on span at bounding box center [80, 281] width 13 height 13
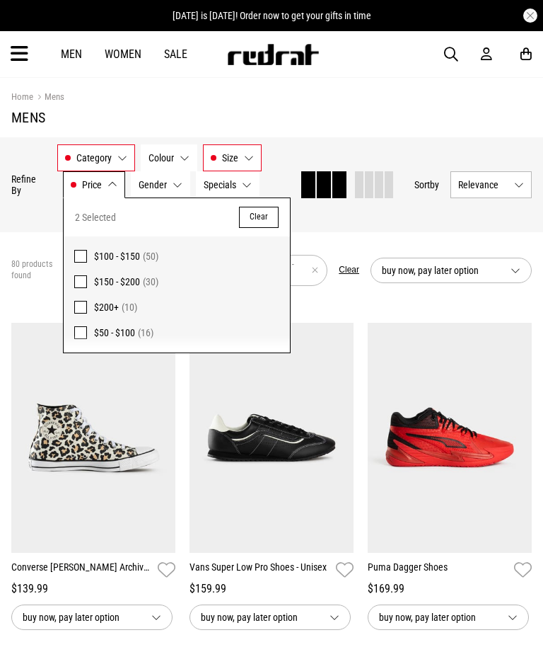
scroll to position [5, 0]
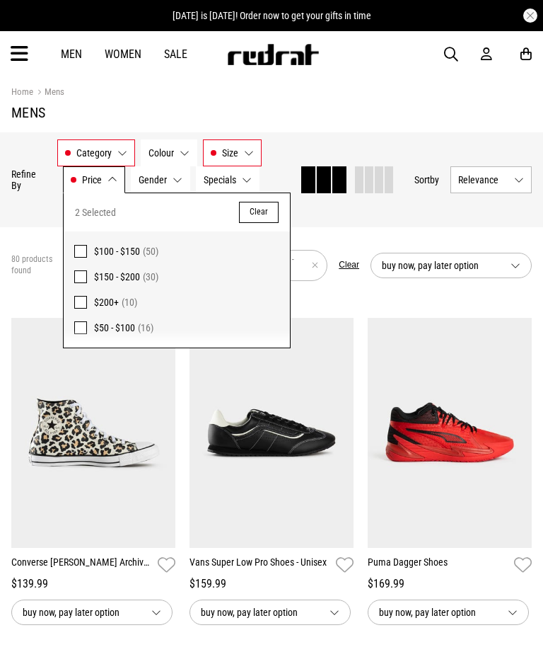
click at [372, 213] on div "Hide Refine s Refine By Filters Category Footwear Category 1 Selected Clear Foo…" at bounding box center [271, 179] width 543 height 95
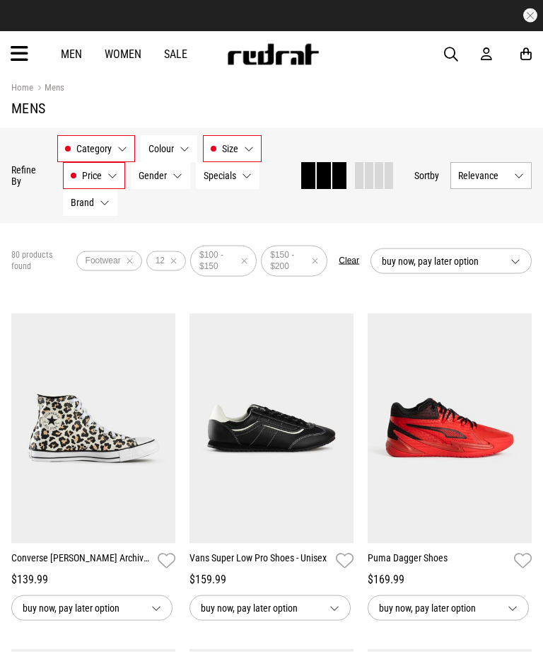
scroll to position [28, 0]
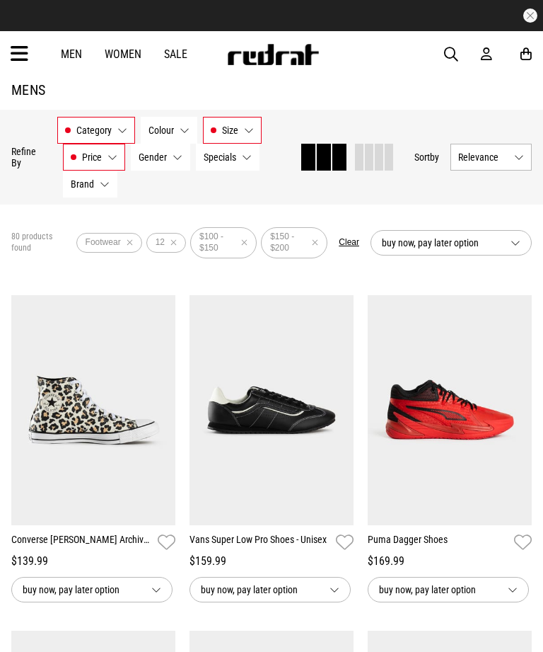
click at [495, 163] on button "Relevance" at bounding box center [491, 157] width 81 height 27
click at [496, 234] on li "Price (Lowest)" at bounding box center [491, 235] width 80 height 26
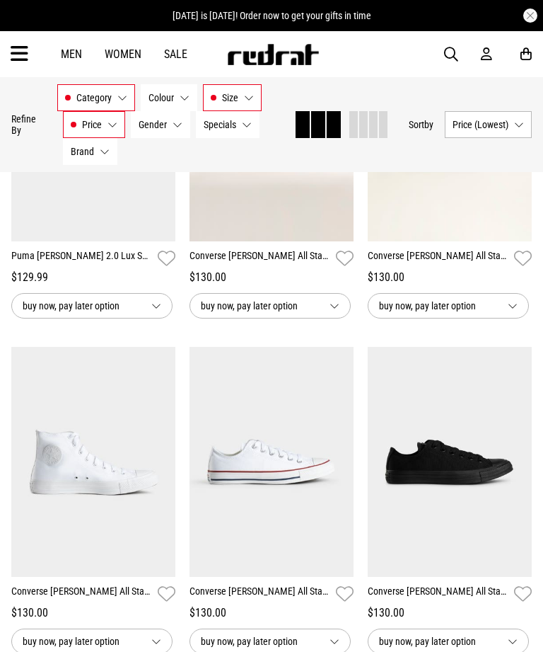
scroll to position [2323, 0]
click at [296, 604] on link "Converse Chuck Taylor All Star Low Shoe" at bounding box center [260, 593] width 141 height 21
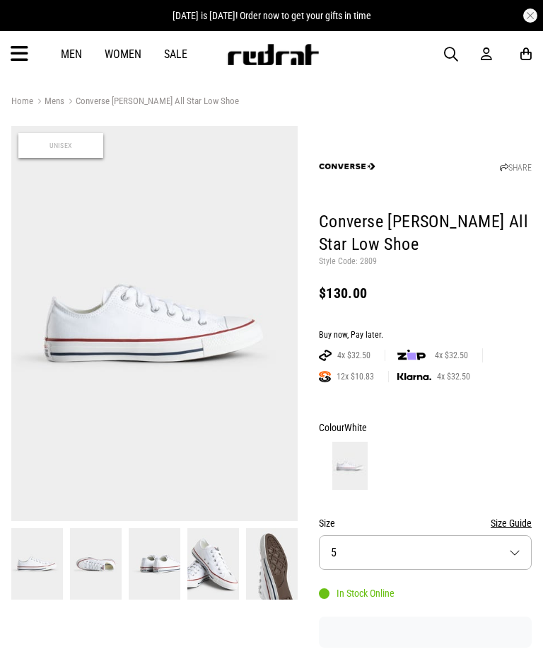
click at [98, 557] on img at bounding box center [96, 563] width 52 height 71
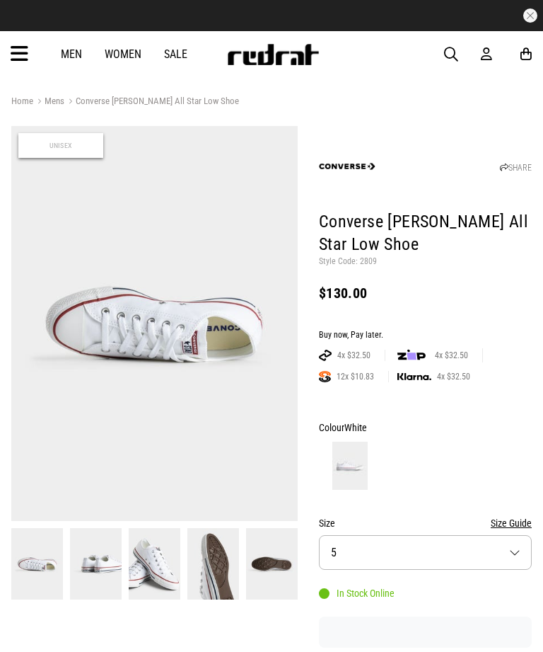
click at [159, 556] on img at bounding box center [155, 563] width 52 height 71
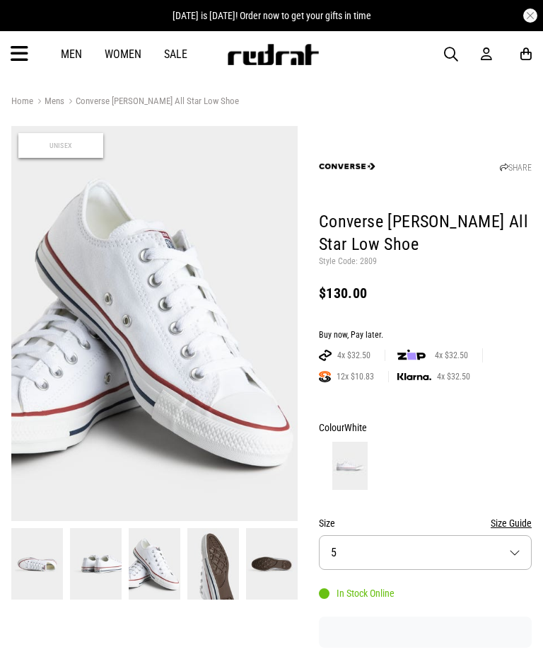
click at [216, 565] on img at bounding box center [214, 563] width 52 height 71
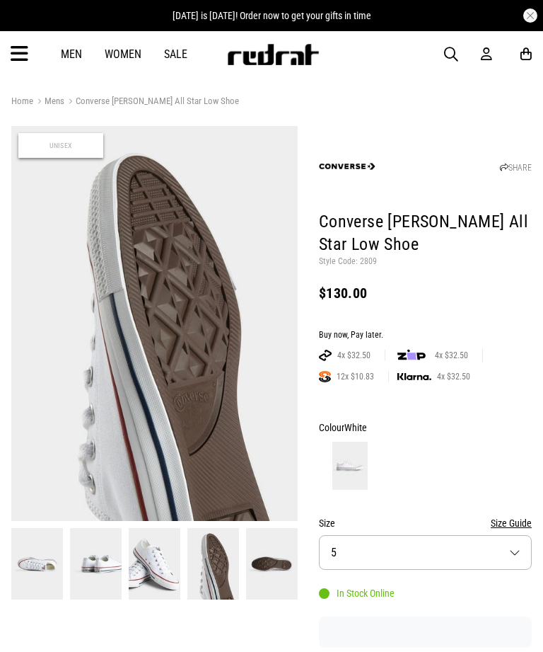
click at [255, 556] on img at bounding box center [272, 563] width 52 height 71
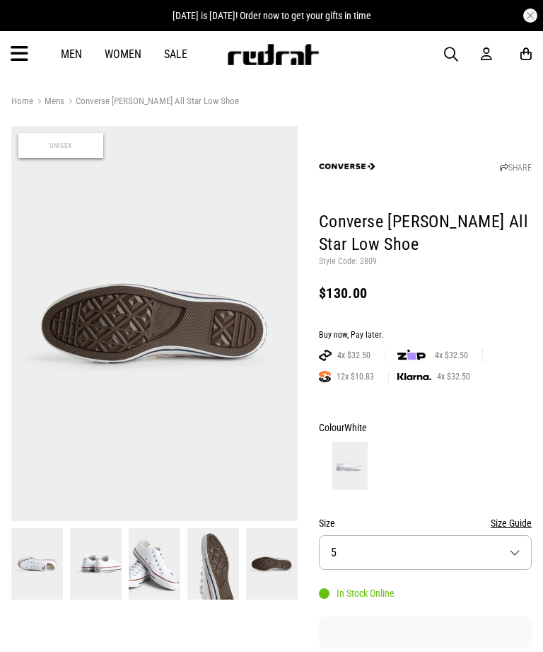
click at [143, 558] on img at bounding box center [155, 563] width 52 height 71
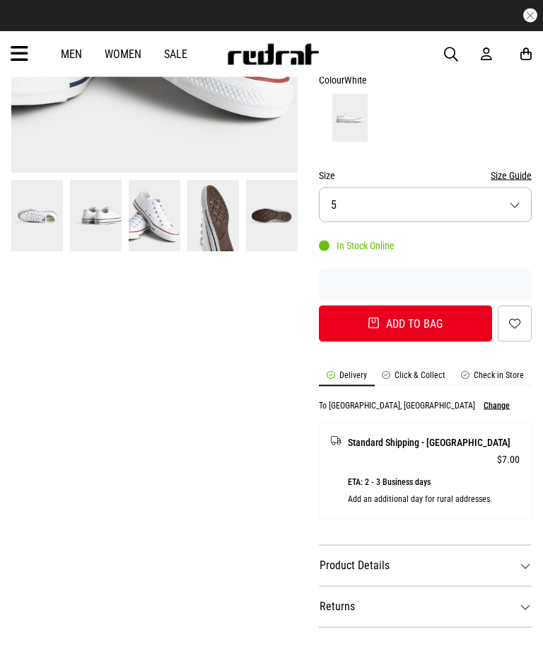
scroll to position [347, 0]
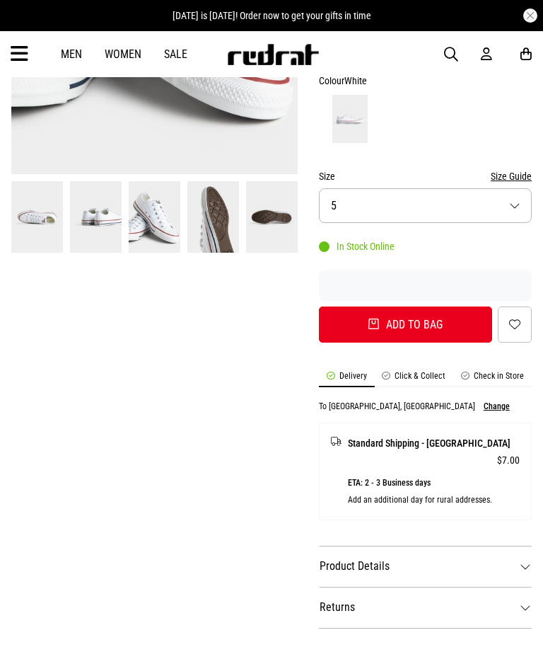
click at [494, 371] on li "Check in Store" at bounding box center [493, 379] width 79 height 16
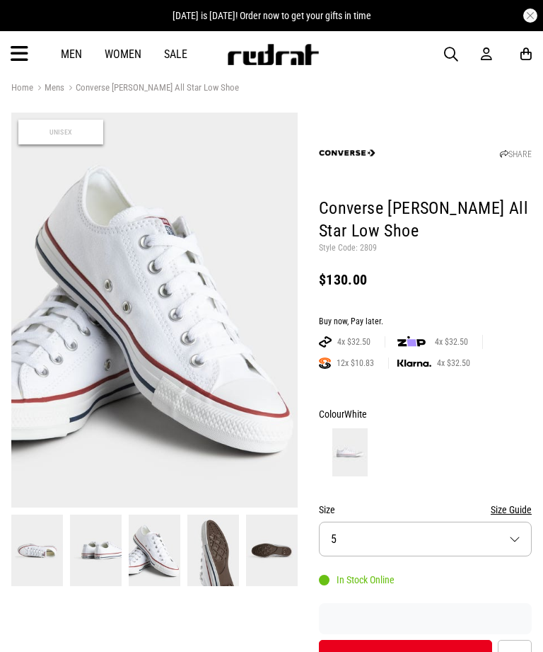
scroll to position [0, 0]
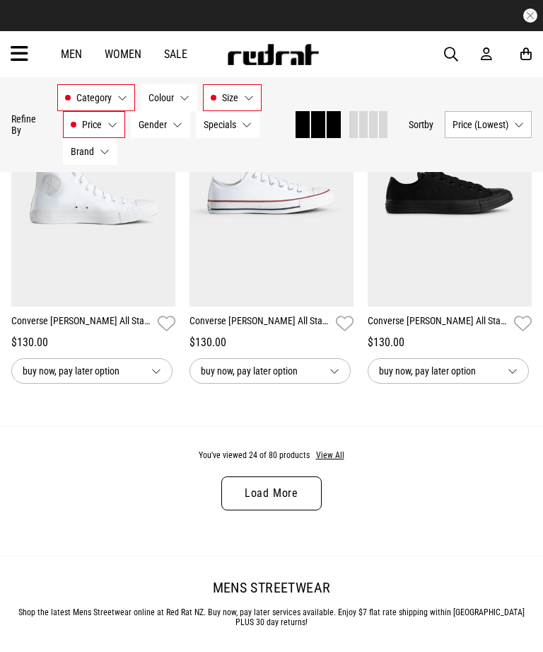
scroll to position [2593, 0]
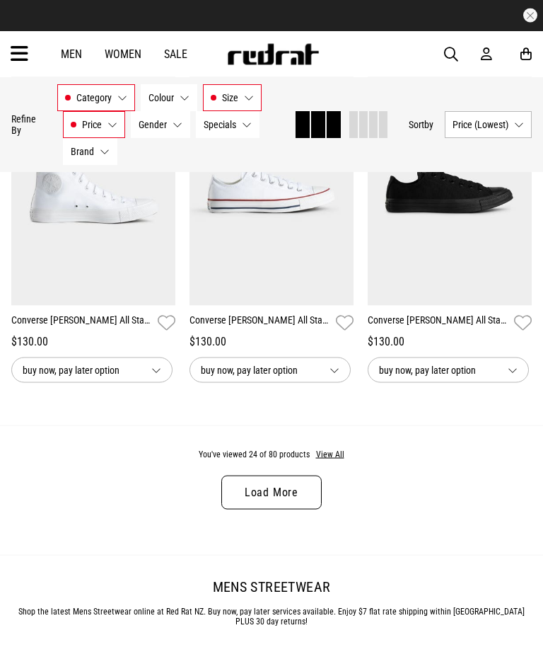
click at [253, 507] on link "Load More" at bounding box center [271, 493] width 100 height 34
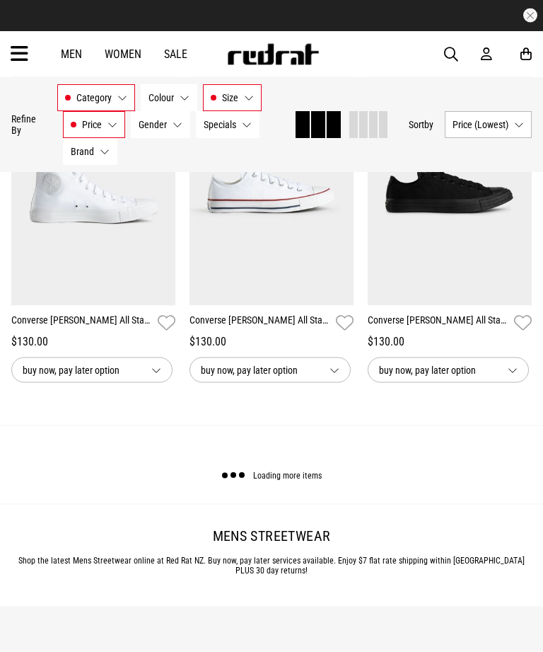
scroll to position [2593, 0]
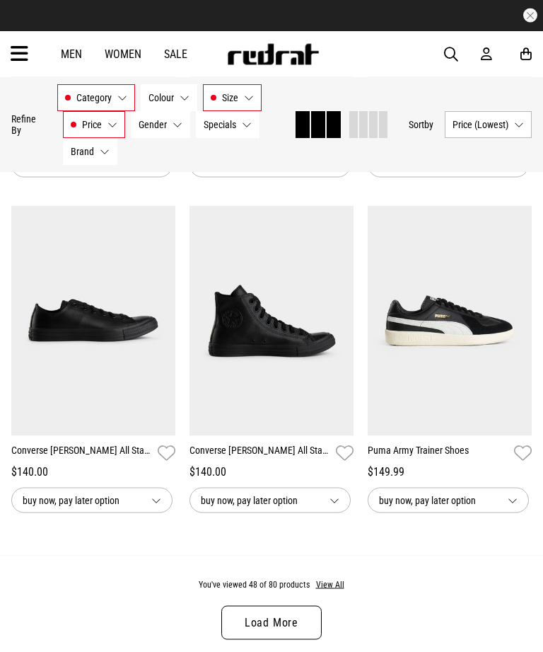
scroll to position [5150, 0]
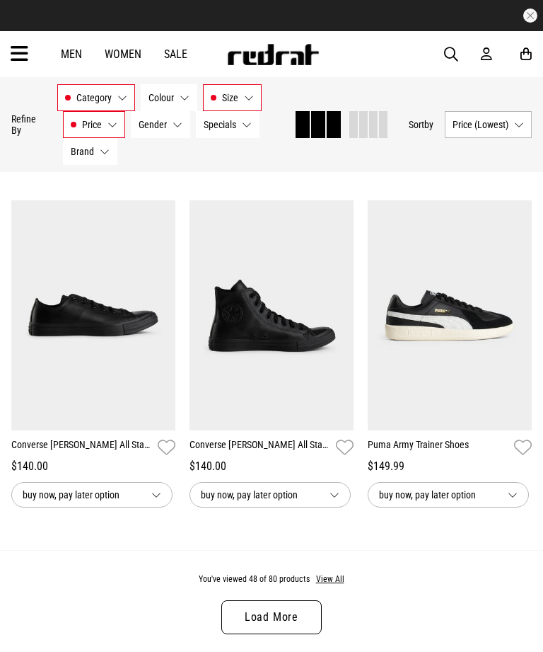
click at [303, 634] on link "Load More" at bounding box center [271, 617] width 100 height 34
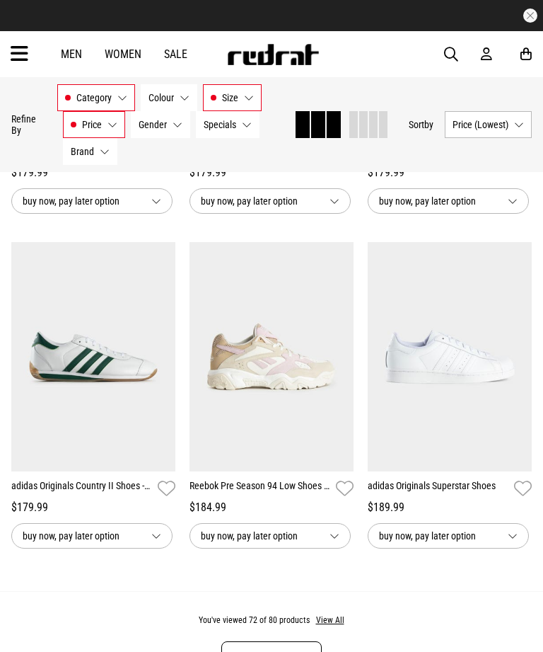
scroll to position [7792, 0]
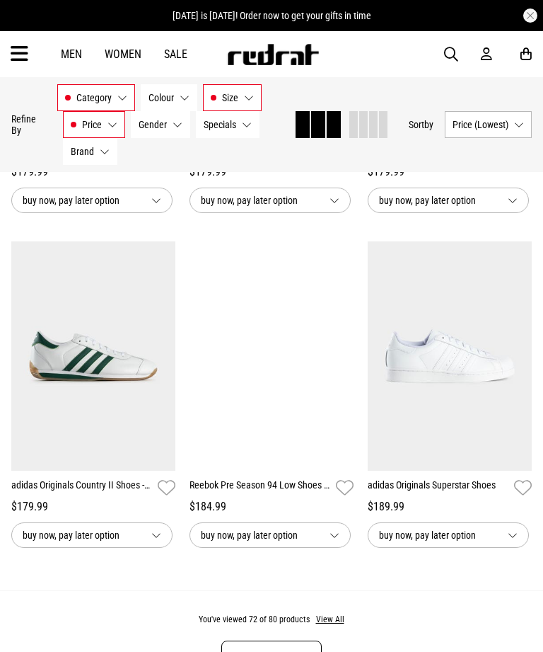
click at [241, 498] on link "Reebok Pre Season 94 Low Shoes - Unisex" at bounding box center [260, 488] width 141 height 21
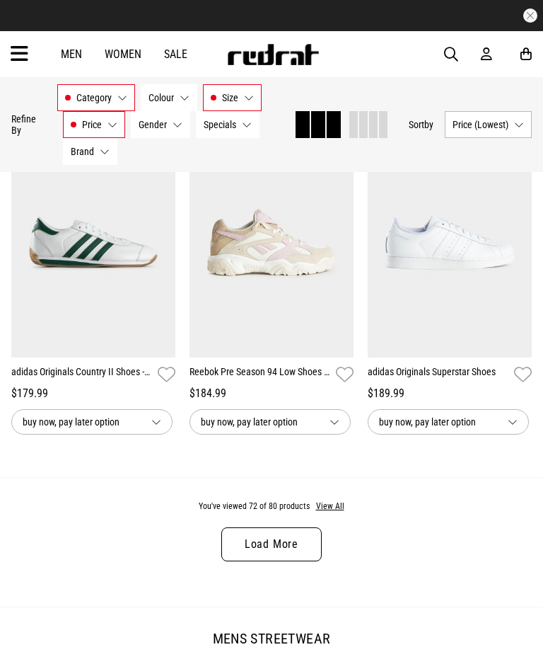
scroll to position [2625, 0]
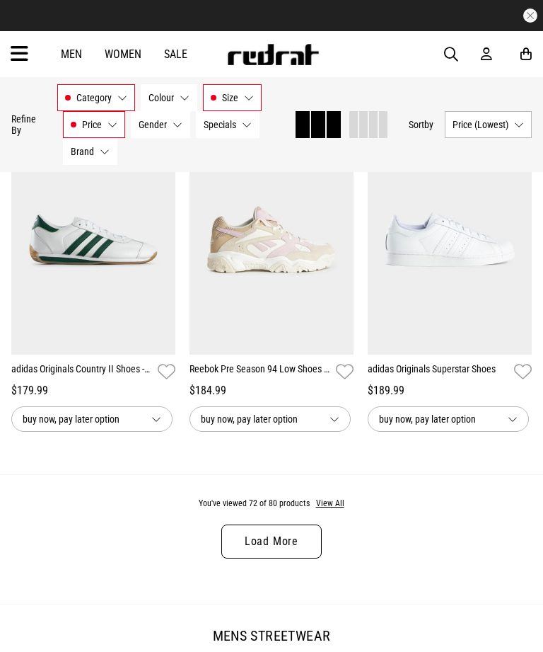
click at [296, 553] on link "Load More" at bounding box center [271, 541] width 100 height 34
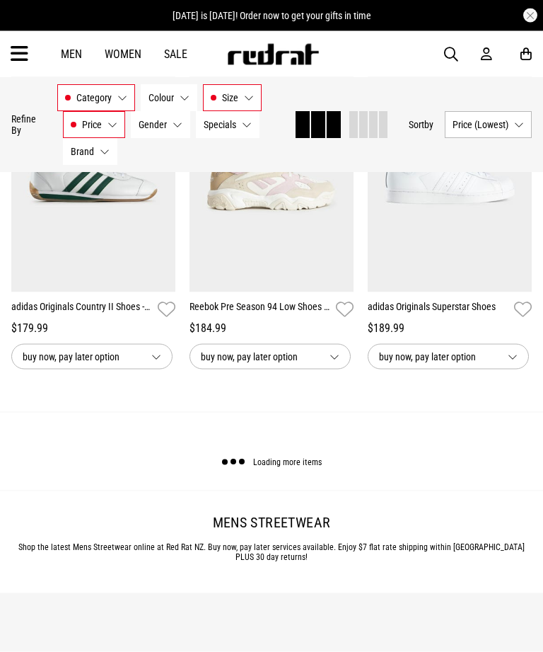
scroll to position [2687, 0]
